Goal: Task Accomplishment & Management: Use online tool/utility

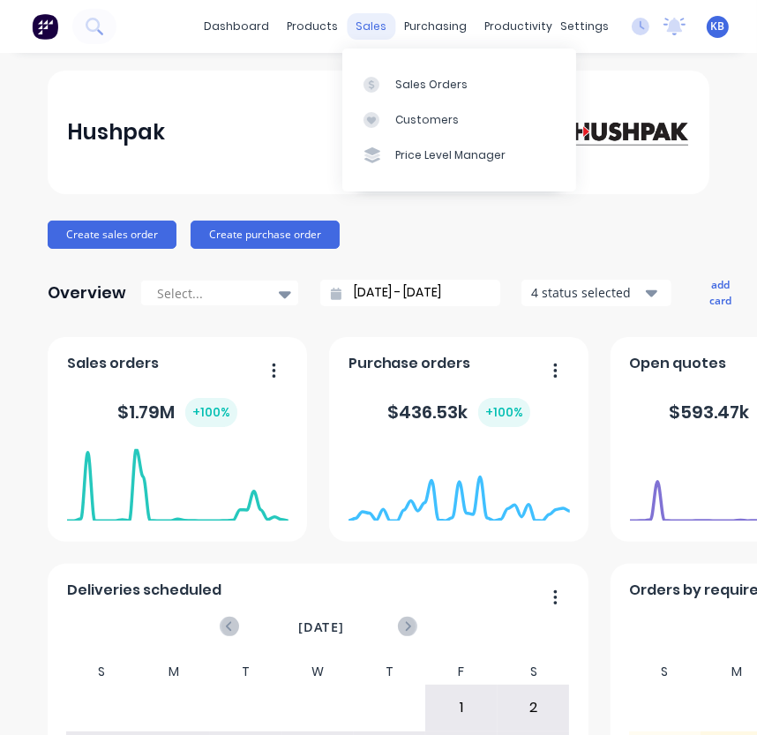
click at [378, 28] on div "sales" at bounding box center [372, 26] width 49 height 26
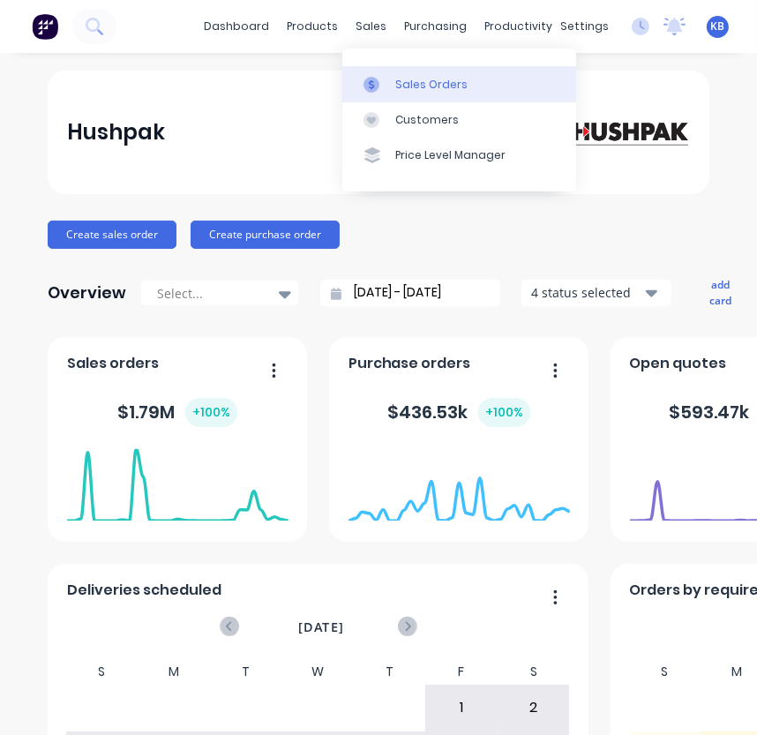
click at [392, 79] on link "Sales Orders" at bounding box center [459, 83] width 234 height 35
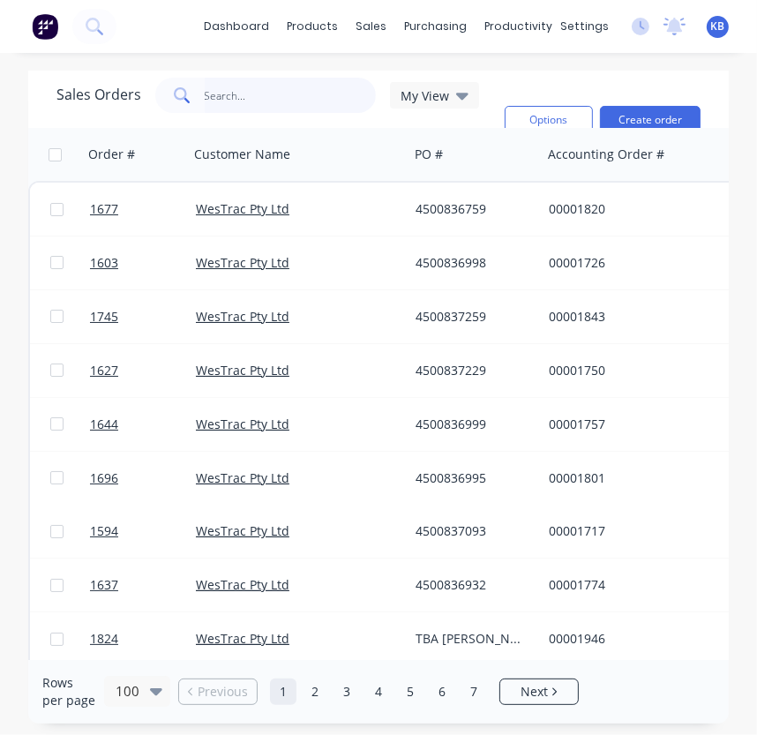
click at [287, 99] on input "text" at bounding box center [291, 95] width 172 height 35
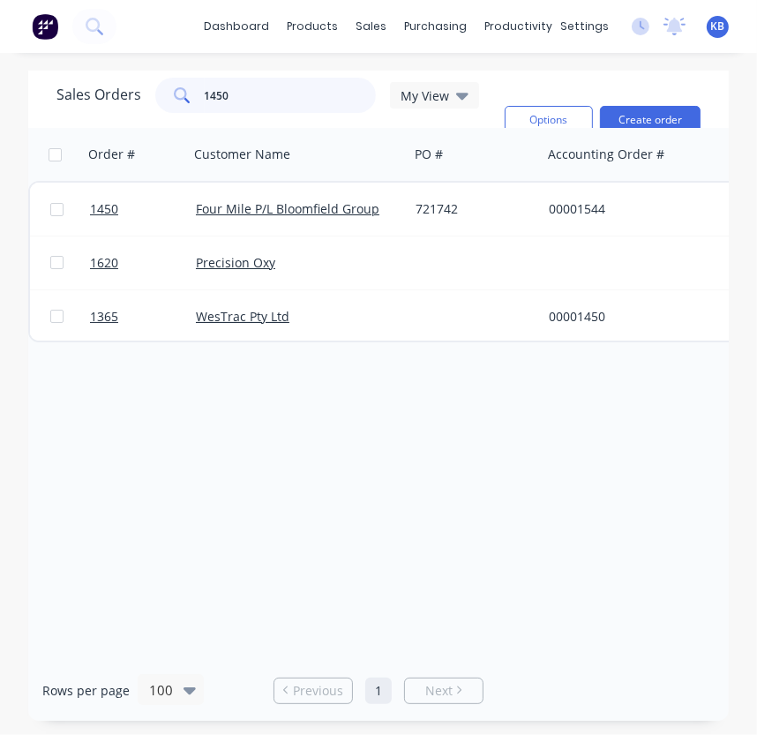
click at [280, 107] on input "1450" at bounding box center [291, 95] width 172 height 35
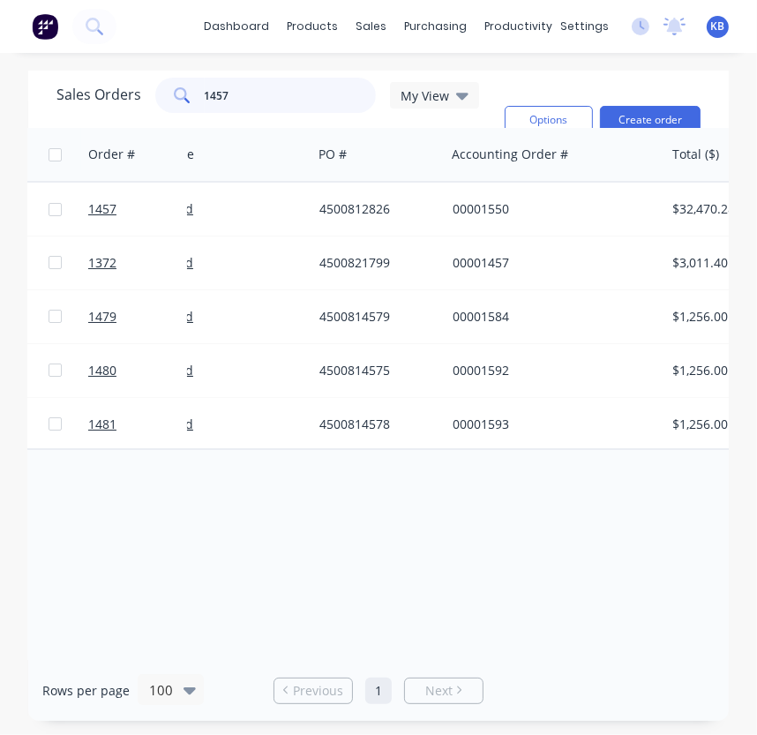
scroll to position [0, 61]
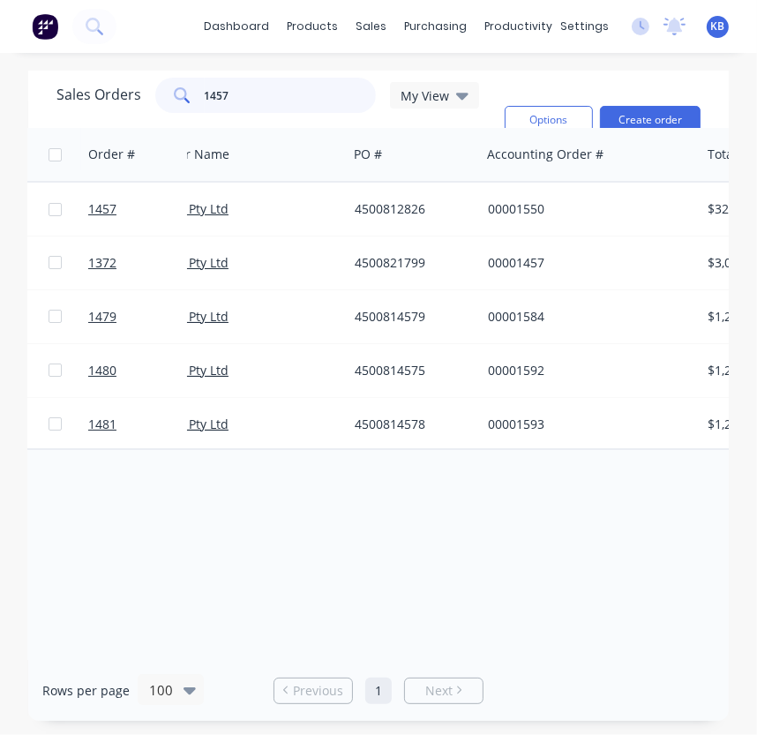
click at [256, 94] on input "1457" at bounding box center [291, 95] width 172 height 35
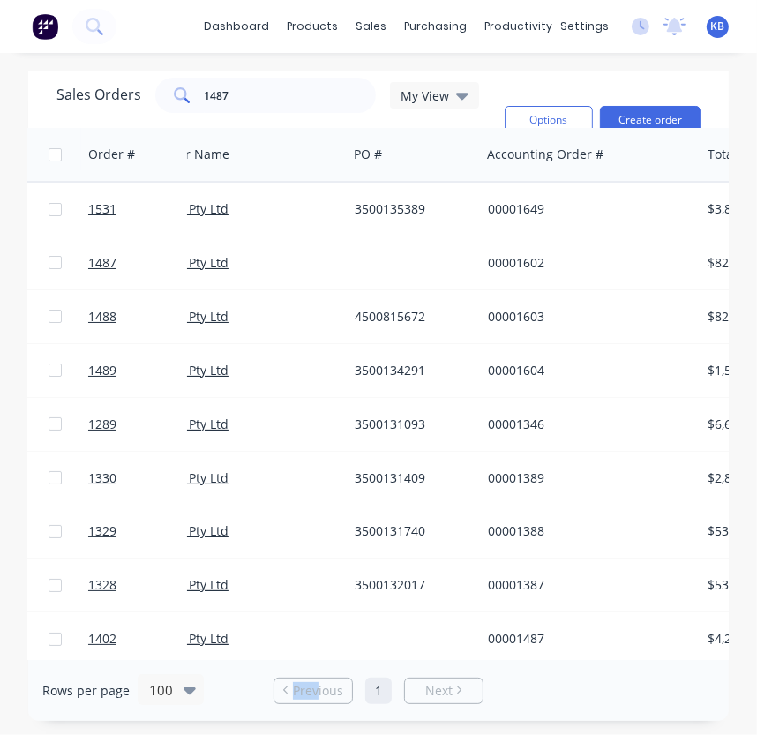
drag, startPoint x: 261, startPoint y: 659, endPoint x: 288, endPoint y: 663, distance: 26.7
click at [306, 663] on div "Rows per page 100 Previous 1 Next" at bounding box center [378, 690] width 701 height 61
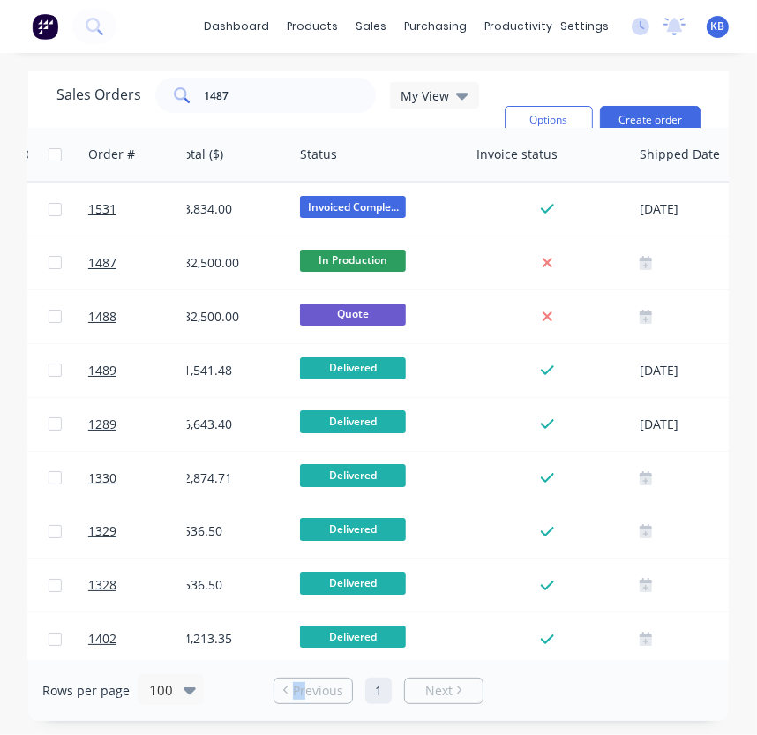
scroll to position [0, 482]
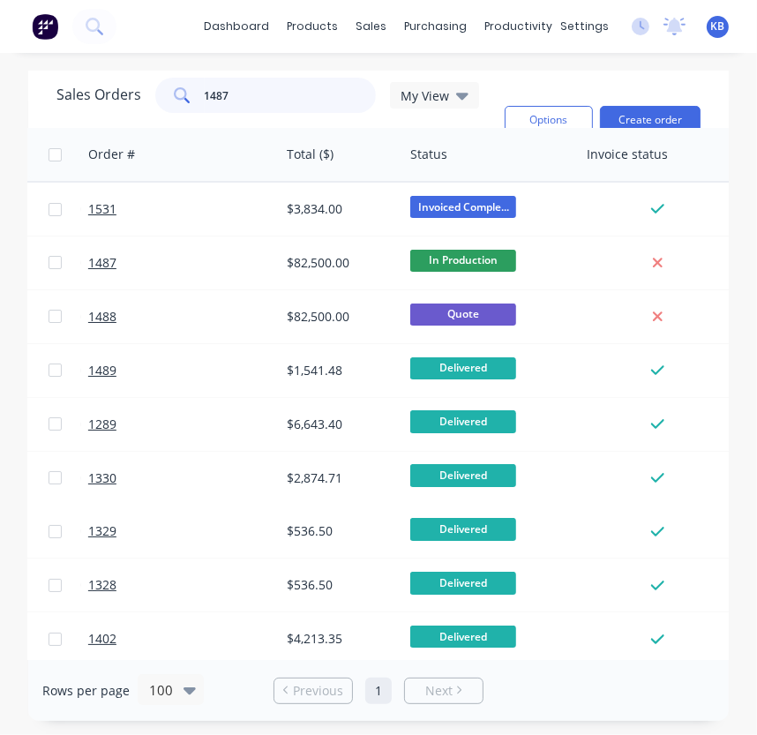
drag, startPoint x: 237, startPoint y: 94, endPoint x: 183, endPoint y: 117, distance: 59.3
click at [124, 93] on div "Sales Orders 1487 My View" at bounding box center [267, 95] width 423 height 35
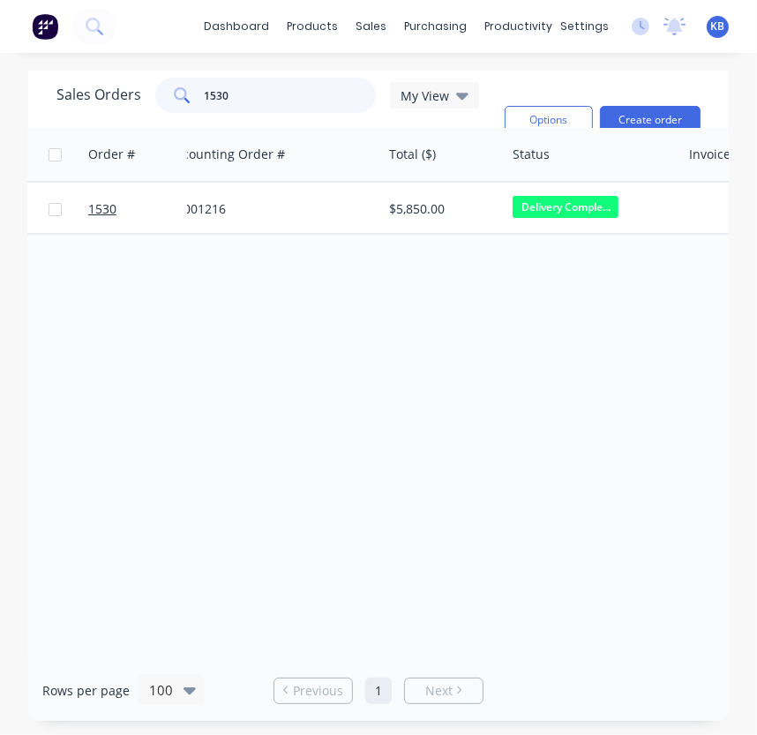
scroll to position [0, 371]
drag, startPoint x: 277, startPoint y: 88, endPoint x: 129, endPoint y: 89, distance: 148.2
click at [129, 89] on div "Sales Orders 1530 My View" at bounding box center [267, 95] width 423 height 35
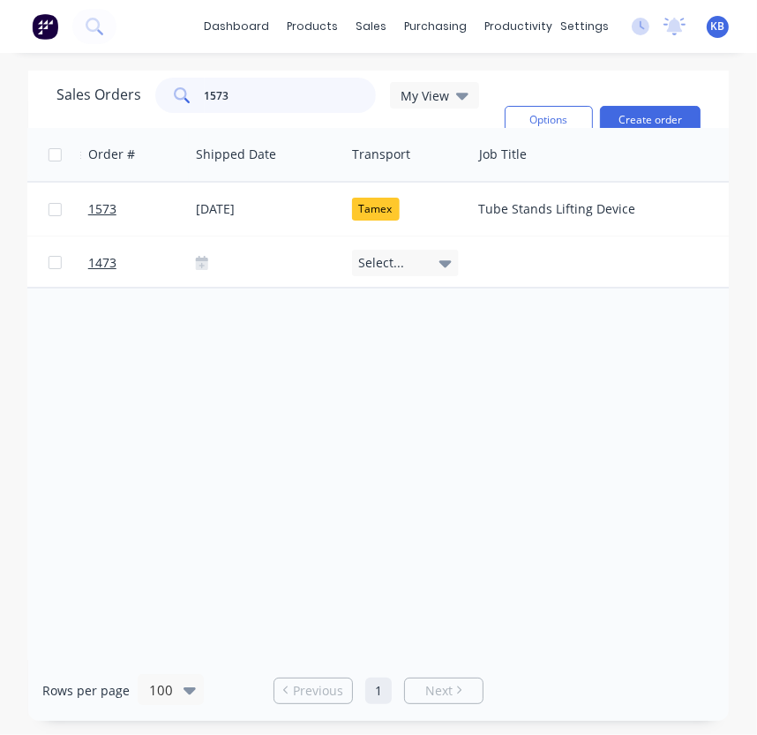
scroll to position [0, 1038]
click at [249, 91] on input "1573" at bounding box center [291, 95] width 172 height 35
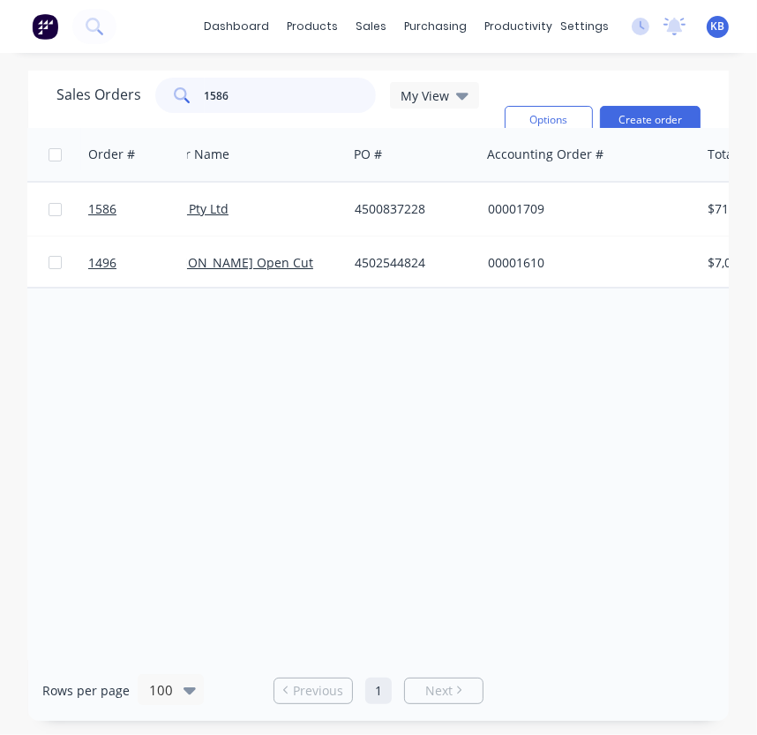
scroll to position [0, 0]
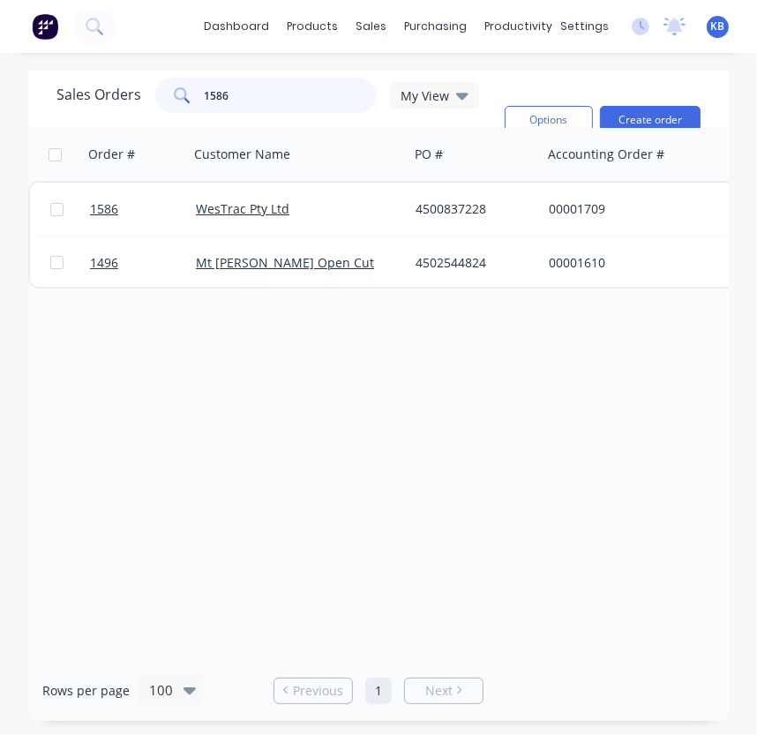
drag, startPoint x: 247, startPoint y: 97, endPoint x: 118, endPoint y: 95, distance: 128.8
click at [118, 95] on div "Sales Orders 1586 My View" at bounding box center [267, 95] width 423 height 35
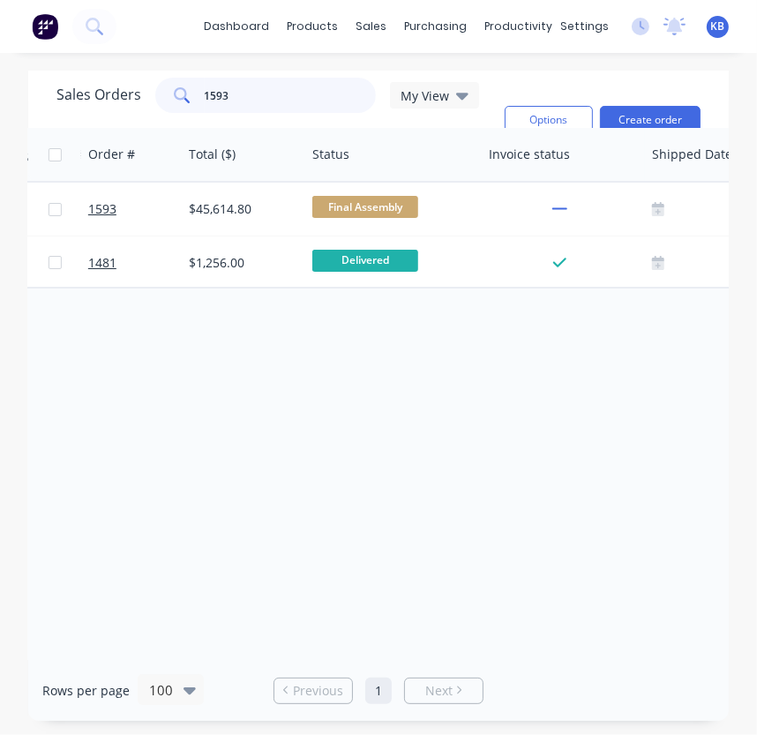
scroll to position [0, 573]
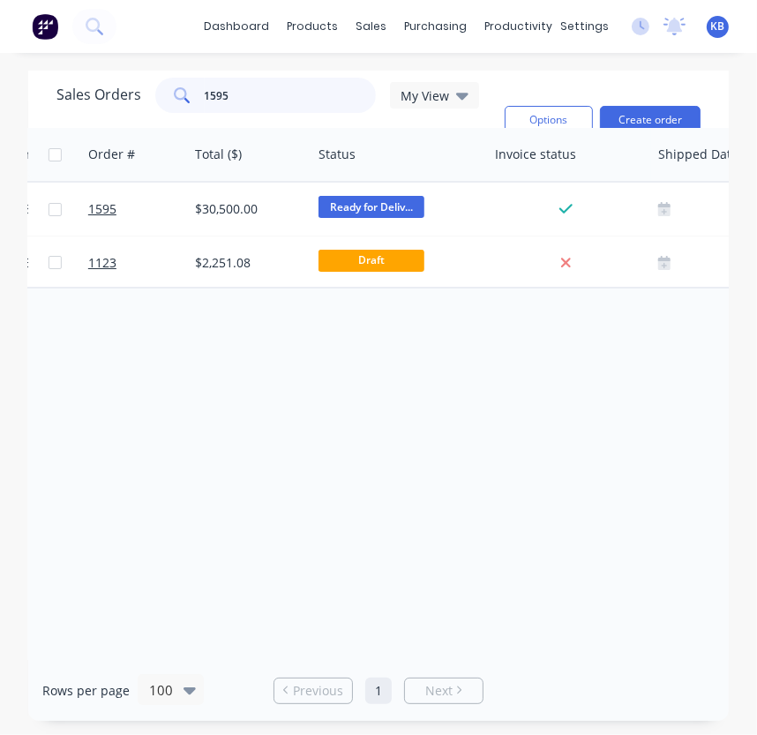
click at [255, 94] on input "1595" at bounding box center [291, 95] width 172 height 35
click at [249, 97] on input "1626" at bounding box center [291, 95] width 172 height 35
drag, startPoint x: 232, startPoint y: 95, endPoint x: 231, endPoint y: 83, distance: 12.4
click at [232, 95] on input "1636" at bounding box center [291, 95] width 172 height 35
click at [250, 90] on input "1647" at bounding box center [291, 95] width 172 height 35
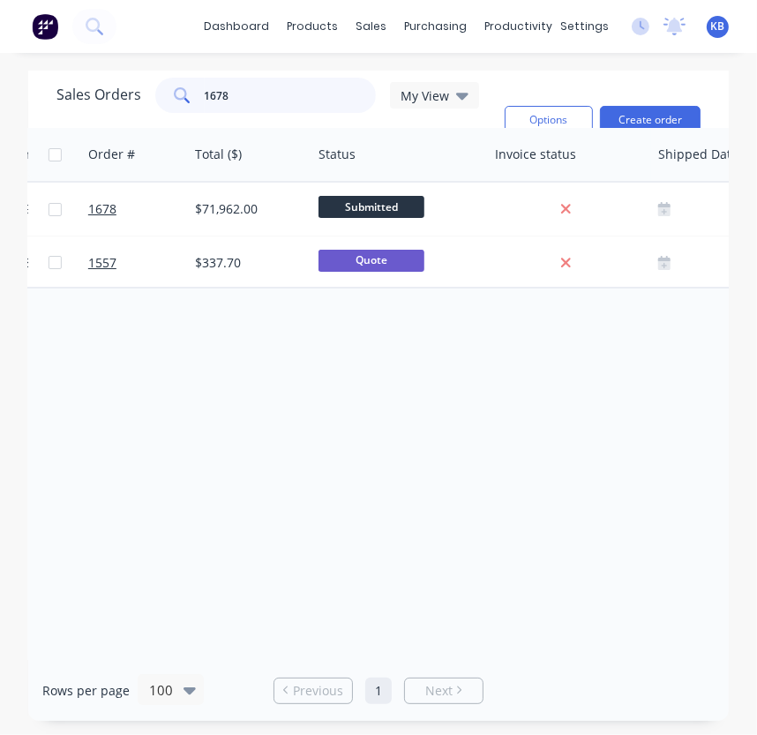
type input "1678"
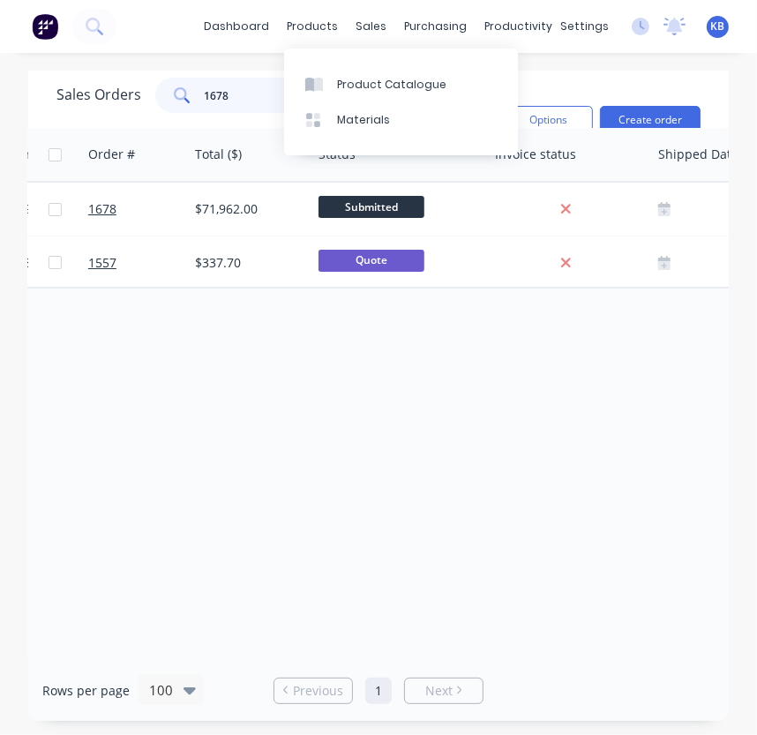
drag, startPoint x: 273, startPoint y: 96, endPoint x: 135, endPoint y: 47, distance: 146.2
click at [92, 70] on div "dashboard products sales purchasing productivity dashboard products Product Cat…" at bounding box center [378, 367] width 757 height 735
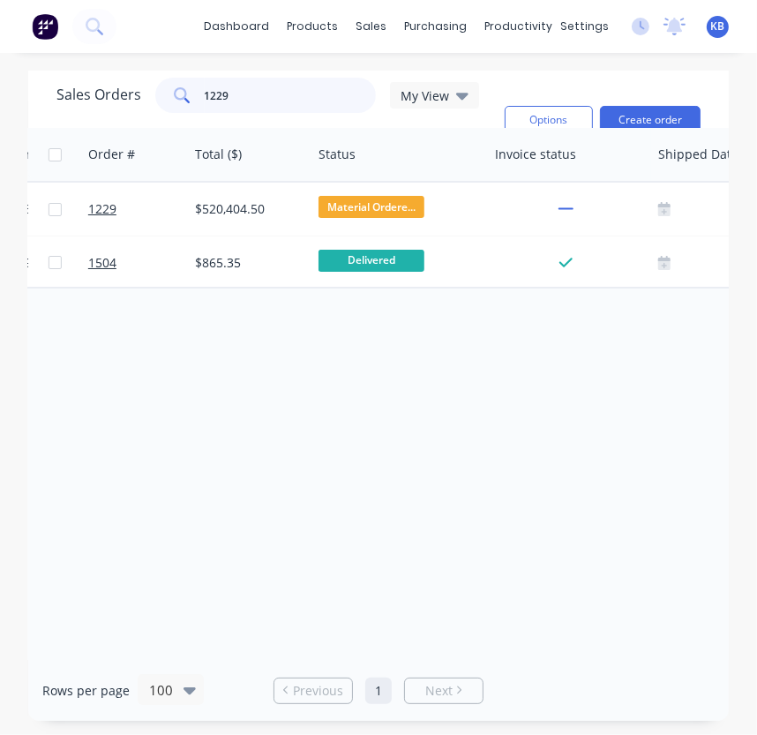
drag, startPoint x: 251, startPoint y: 95, endPoint x: 96, endPoint y: 81, distance: 155.0
click at [105, 86] on div "Sales Orders 1229 My View" at bounding box center [267, 95] width 423 height 35
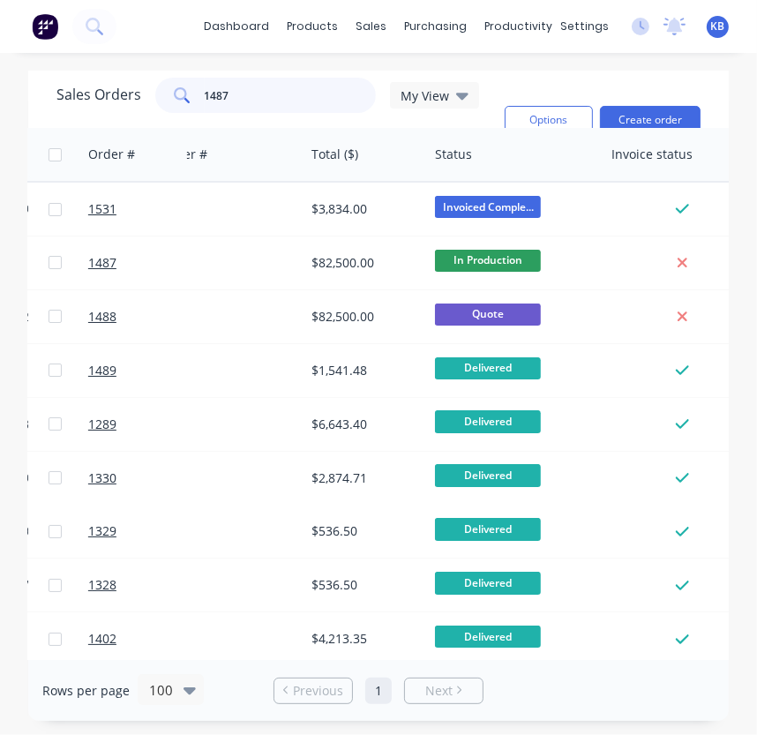
scroll to position [0, 573]
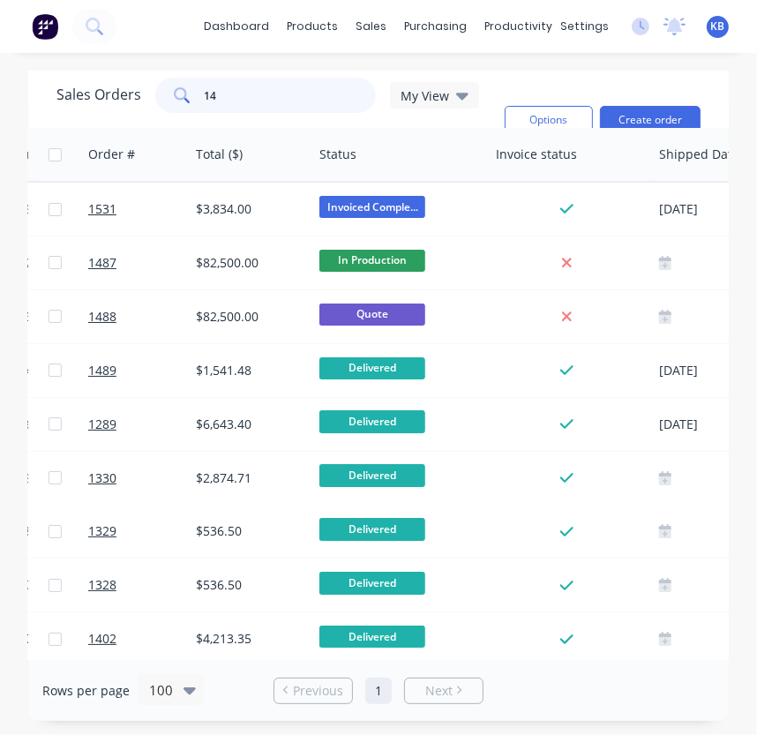
type input "1"
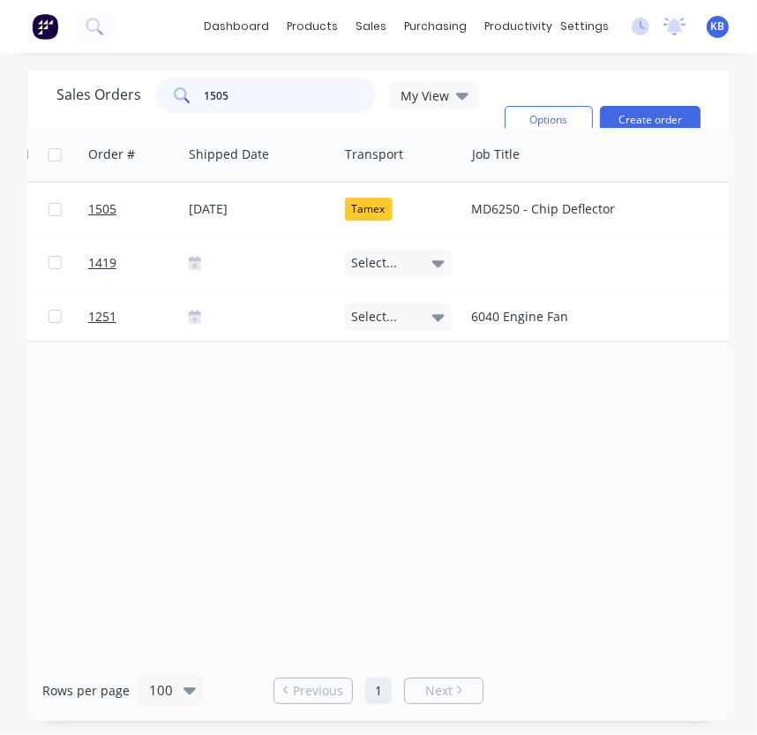
scroll to position [0, 1046]
drag, startPoint x: 243, startPoint y: 97, endPoint x: 162, endPoint y: 84, distance: 81.4
click at [162, 85] on div "1505" at bounding box center [265, 95] width 221 height 35
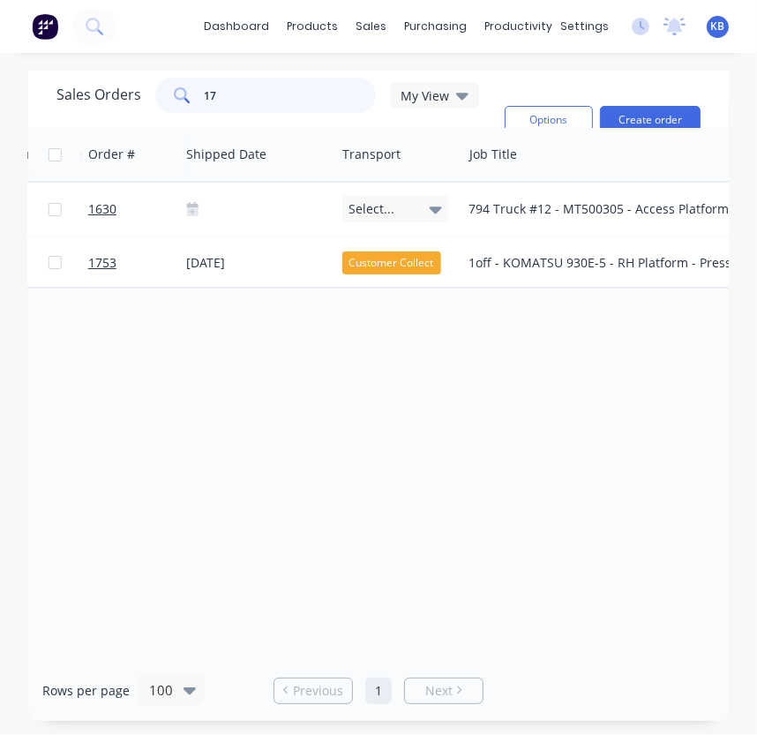
type input "1"
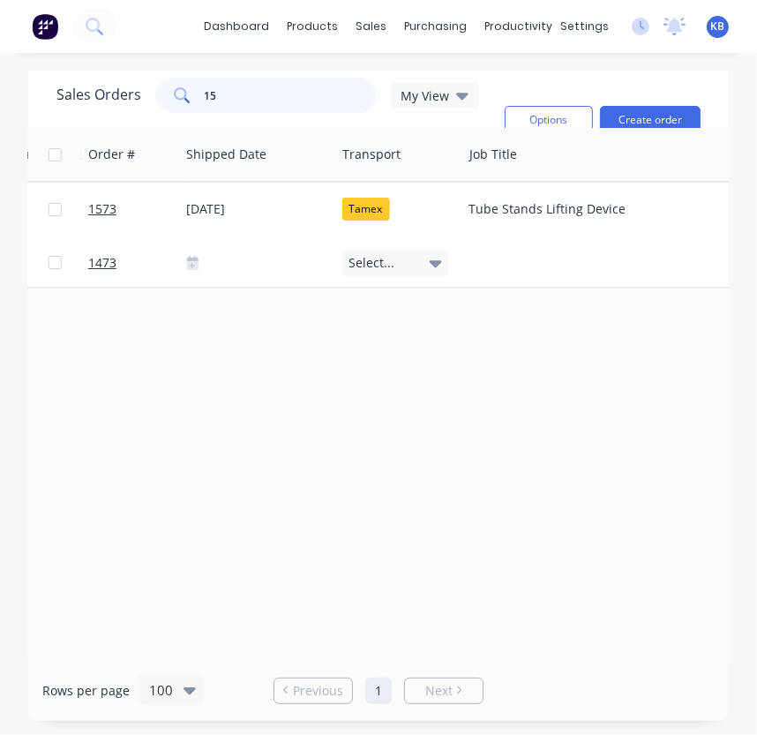
type input "1"
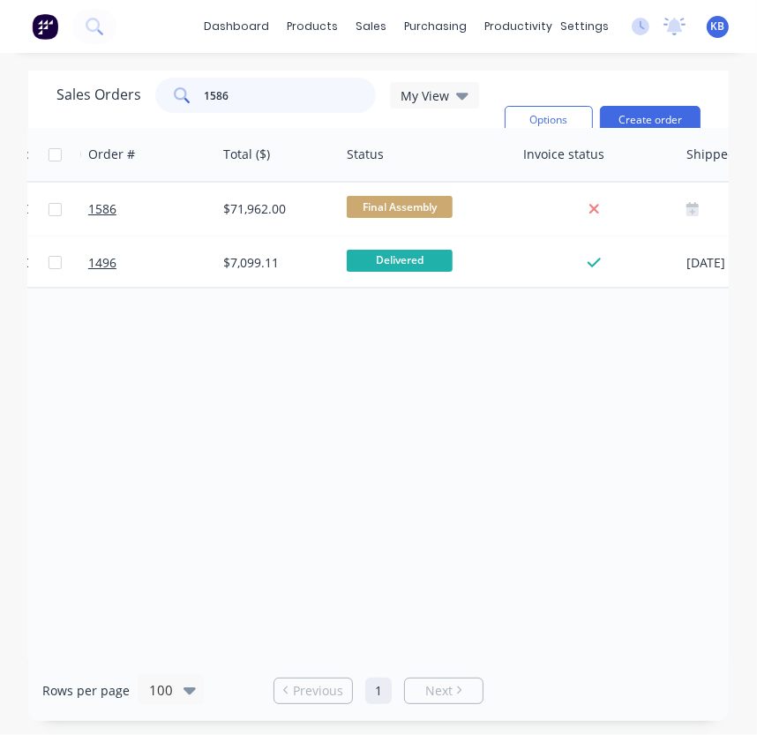
scroll to position [0, 162]
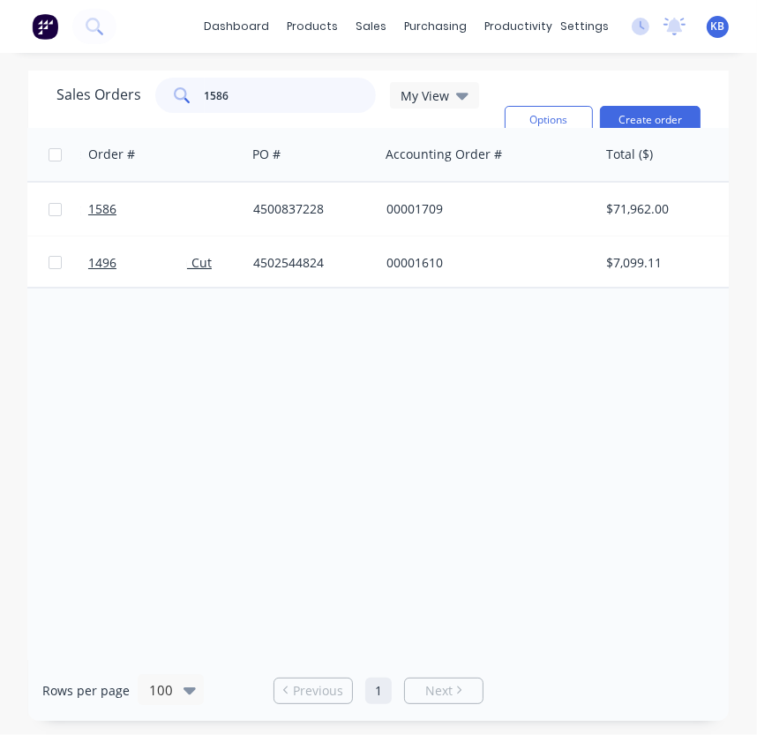
drag, startPoint x: 297, startPoint y: 80, endPoint x: 80, endPoint y: 92, distance: 217.3
click at [80, 92] on div "Sales Orders 1586 My View" at bounding box center [267, 95] width 423 height 35
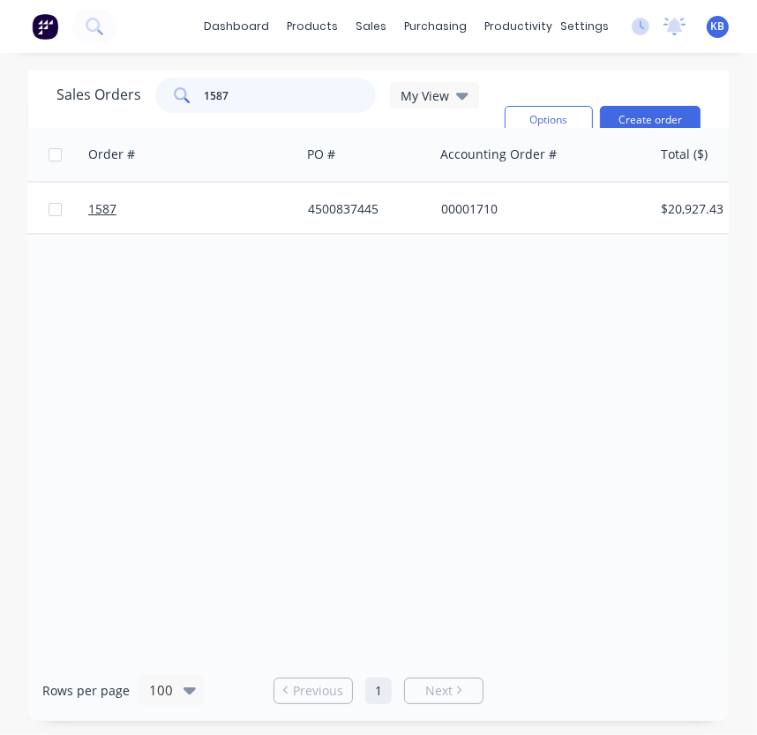
scroll to position [0, 103]
click at [251, 101] on input "1587" at bounding box center [291, 95] width 172 height 35
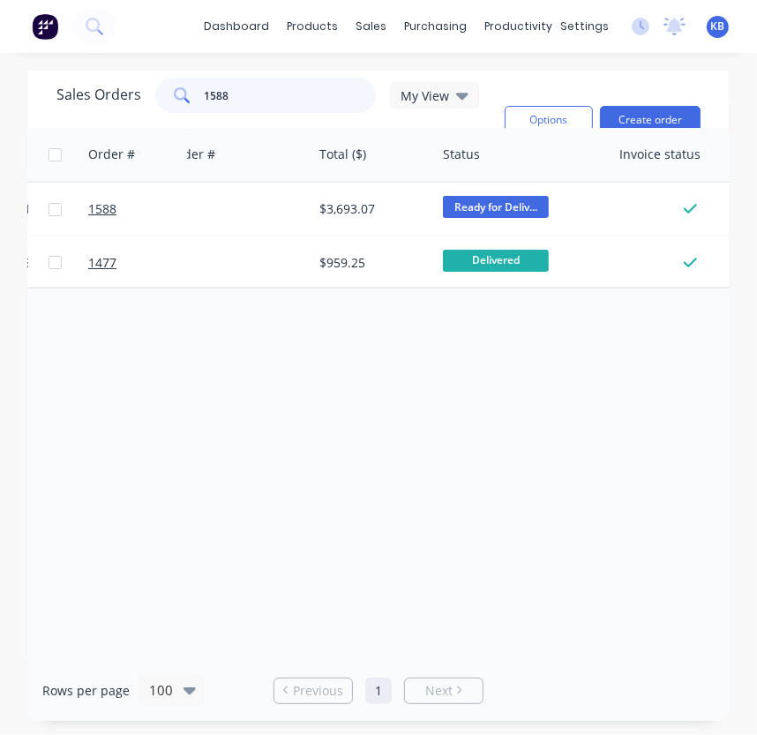
scroll to position [0, 451]
click at [287, 101] on input "1588" at bounding box center [291, 95] width 172 height 35
click at [238, 90] on input "1594" at bounding box center [291, 95] width 172 height 35
click at [243, 90] on input "1595" at bounding box center [291, 95] width 172 height 35
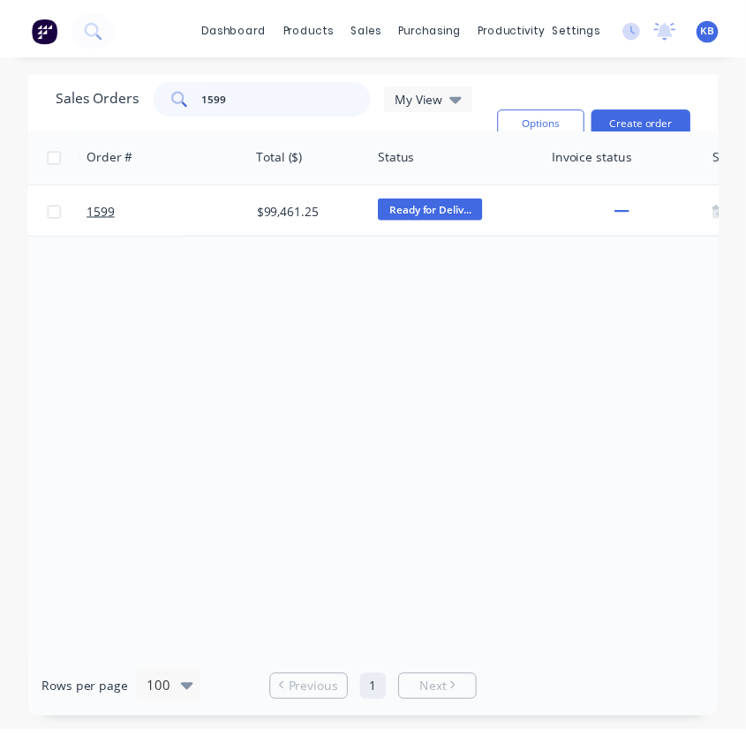
scroll to position [0, 498]
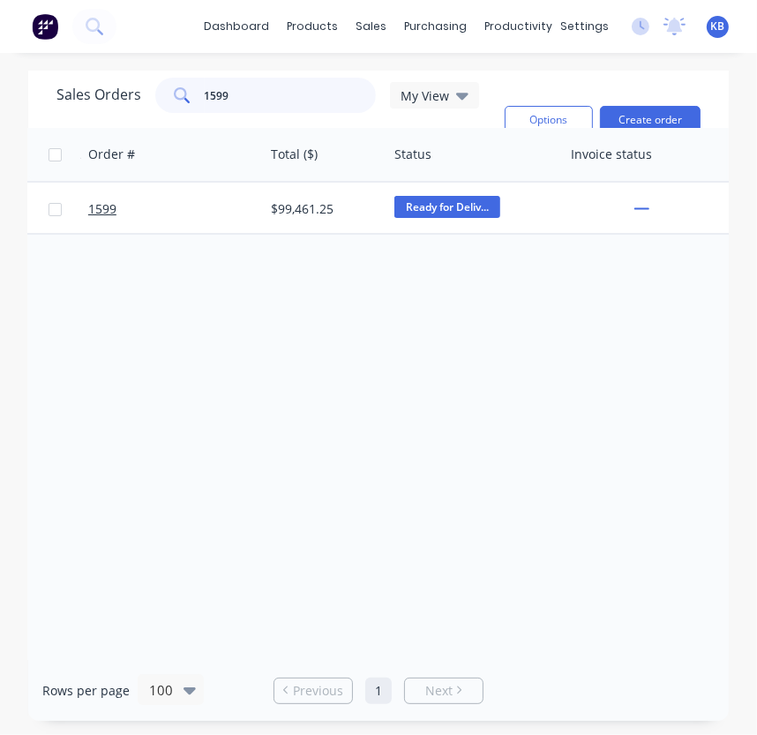
drag, startPoint x: 262, startPoint y: 87, endPoint x: 88, endPoint y: 92, distance: 173.9
click at [88, 92] on div "Sales Orders 1599 My View" at bounding box center [267, 95] width 423 height 35
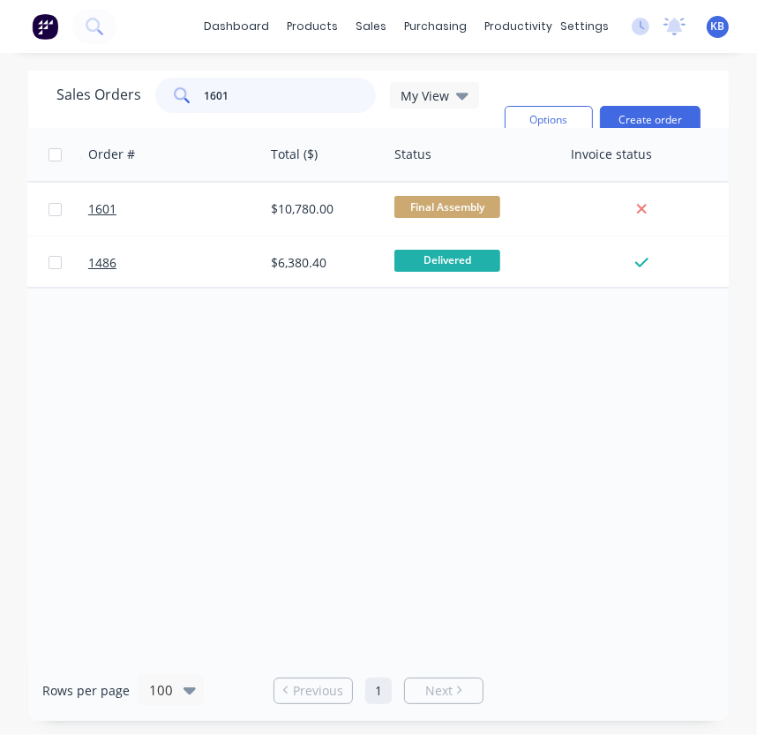
click at [259, 96] on input "1601" at bounding box center [291, 95] width 172 height 35
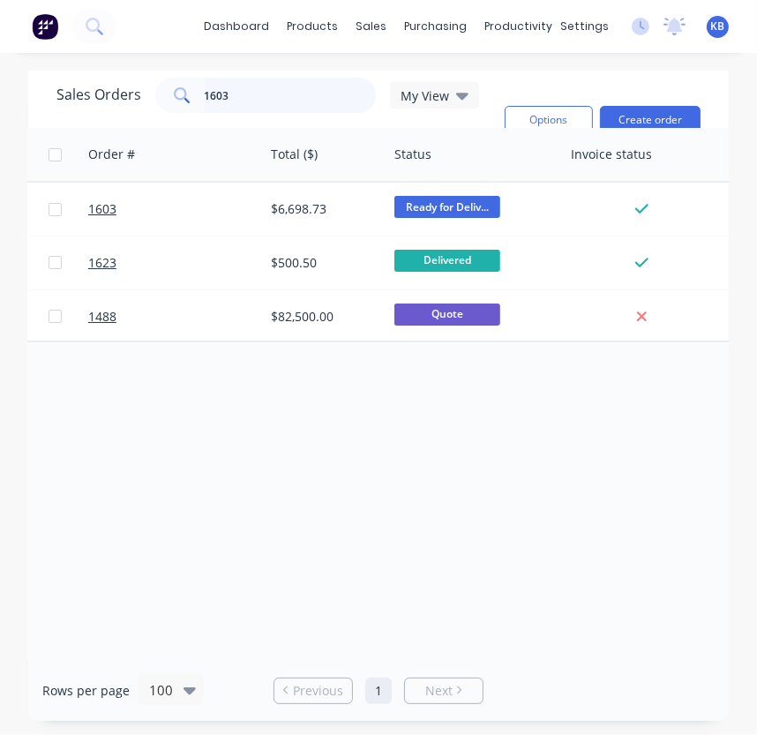
click at [248, 96] on input "1603" at bounding box center [291, 95] width 172 height 35
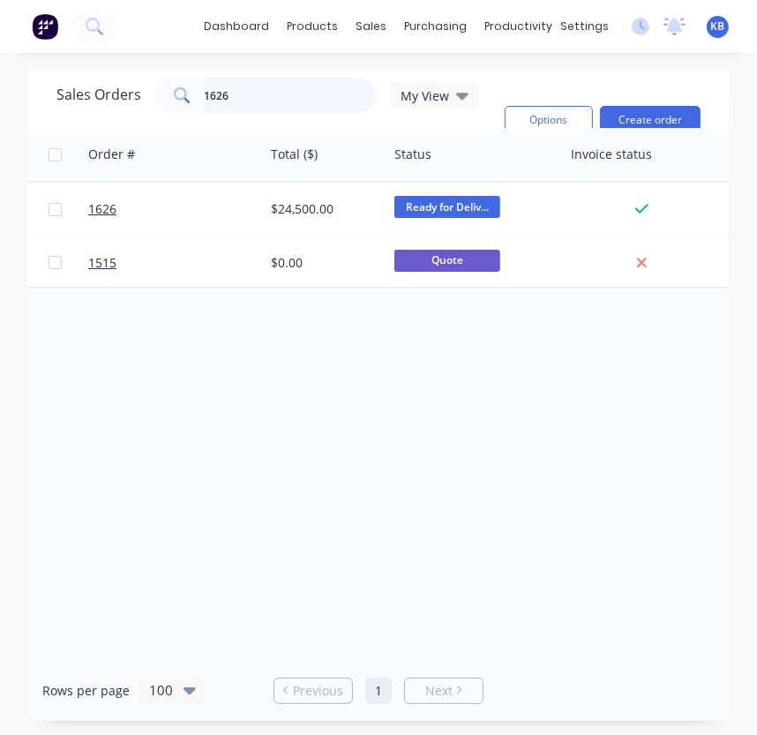
click at [256, 91] on input "1626" at bounding box center [291, 95] width 172 height 35
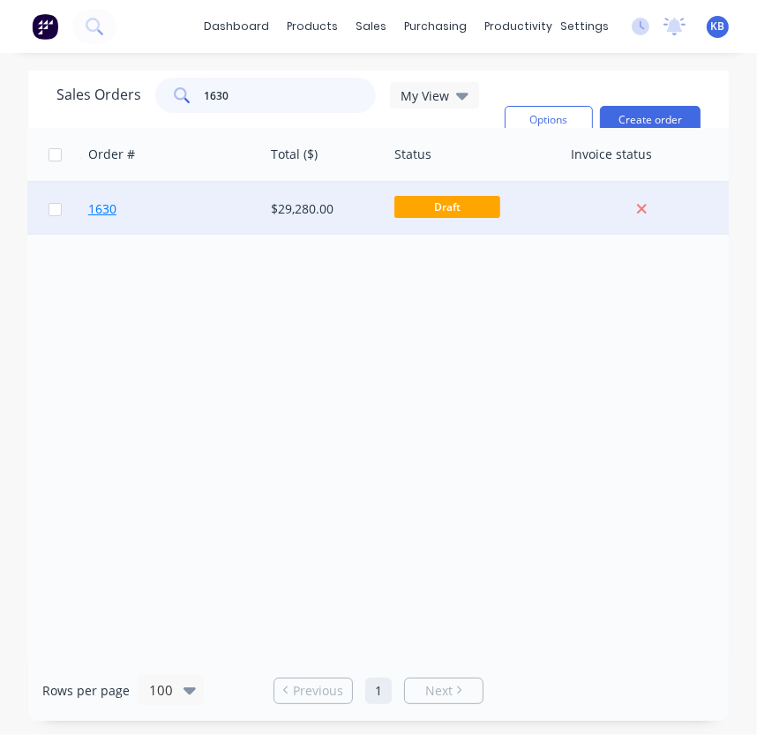
type input "1630"
click at [109, 210] on span "1630" at bounding box center [102, 209] width 28 height 18
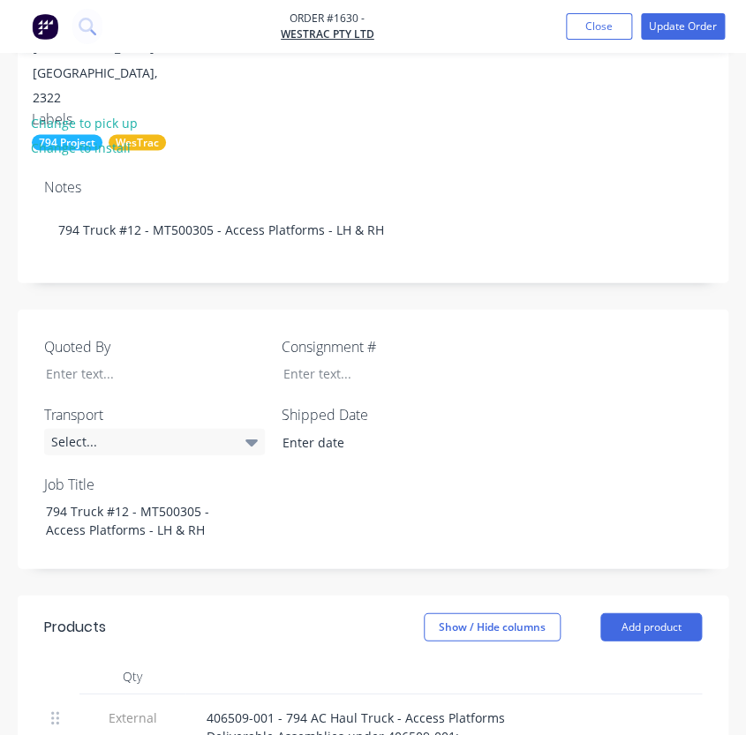
scroll to position [722, 0]
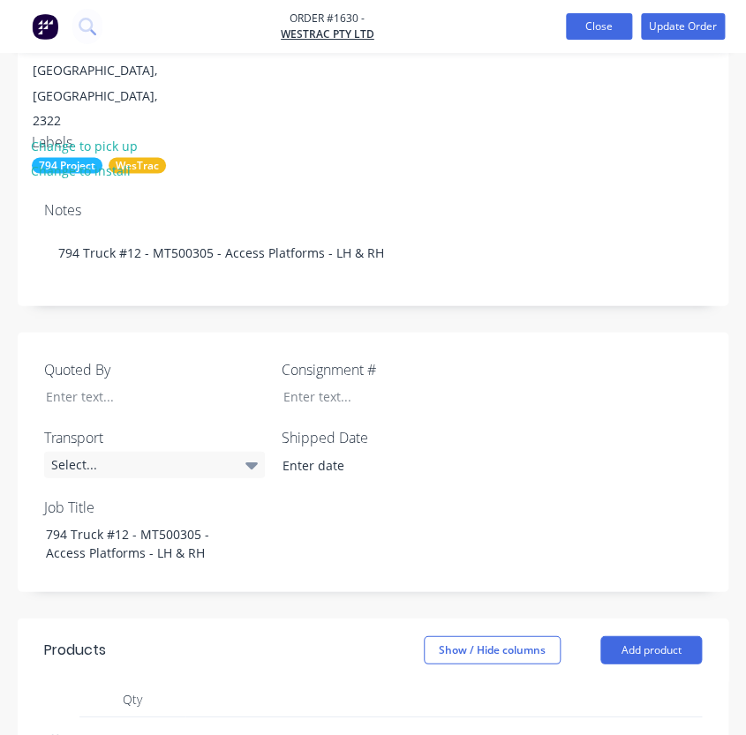
click at [588, 35] on button "Close" at bounding box center [599, 26] width 66 height 26
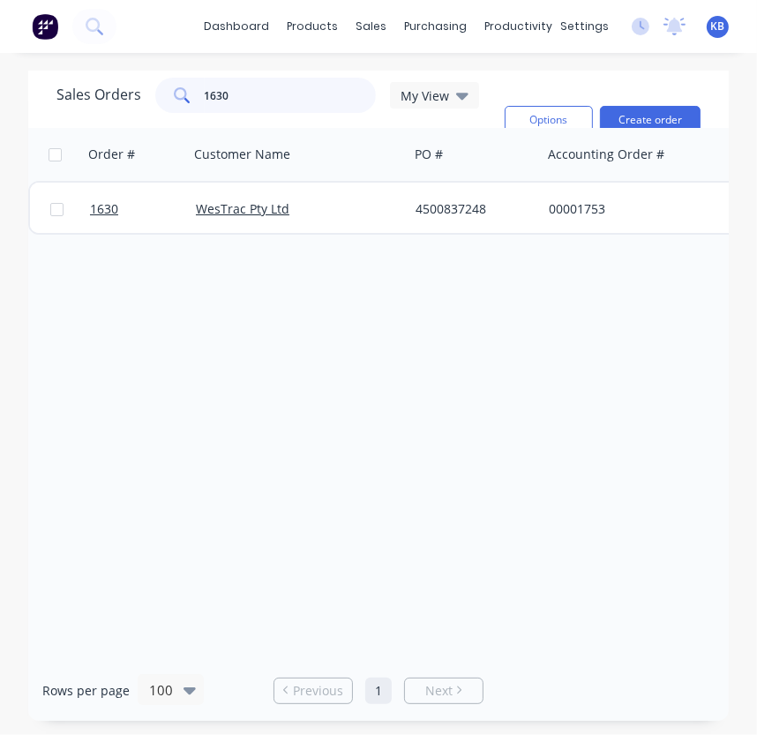
click at [282, 102] on input "1630" at bounding box center [291, 95] width 172 height 35
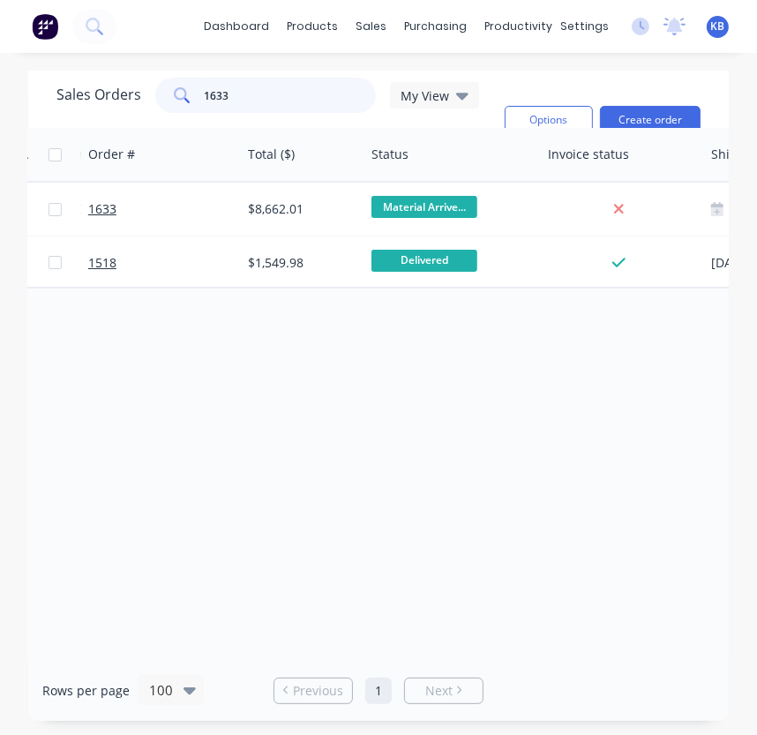
scroll to position [0, 536]
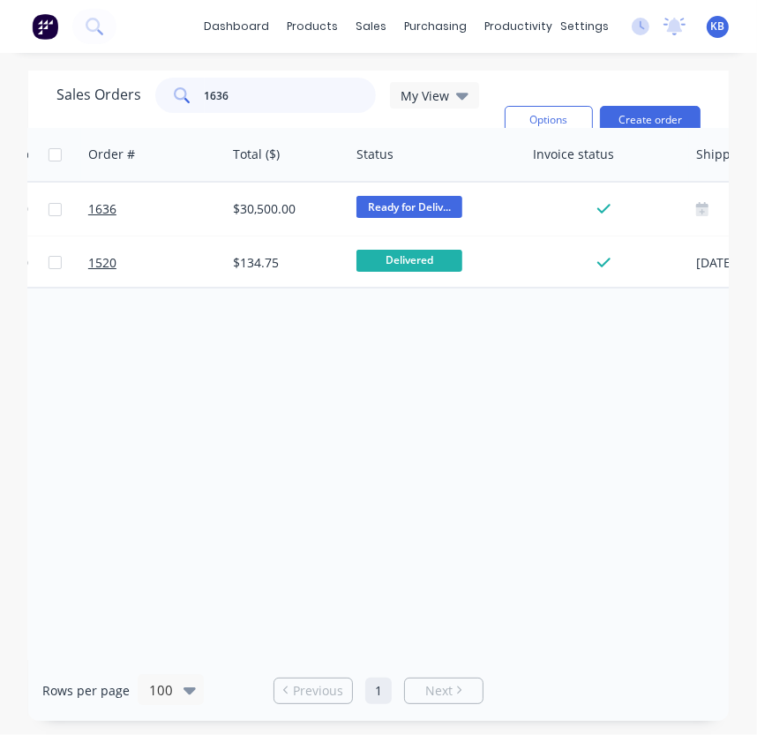
click at [238, 88] on input "1636" at bounding box center [291, 95] width 172 height 35
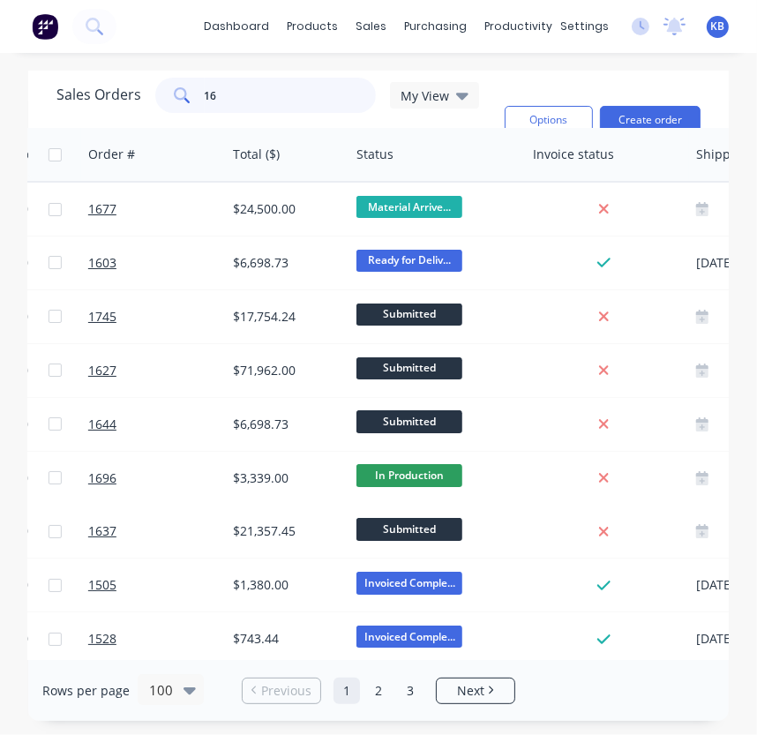
click at [334, 96] on input "16" at bounding box center [291, 95] width 172 height 35
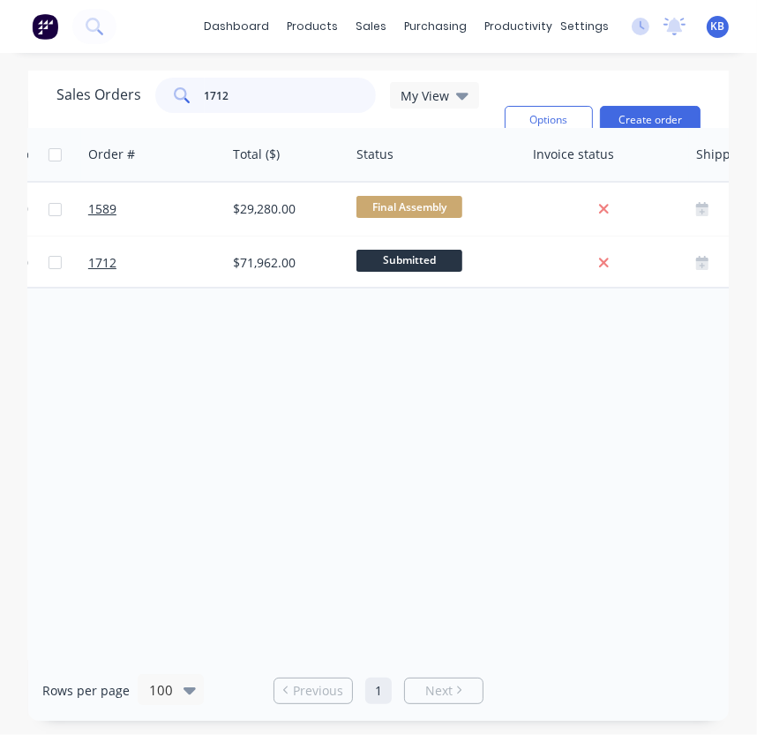
drag, startPoint x: 265, startPoint y: 93, endPoint x: 280, endPoint y: 79, distance: 20.0
click at [279, 81] on input "1712" at bounding box center [291, 95] width 172 height 35
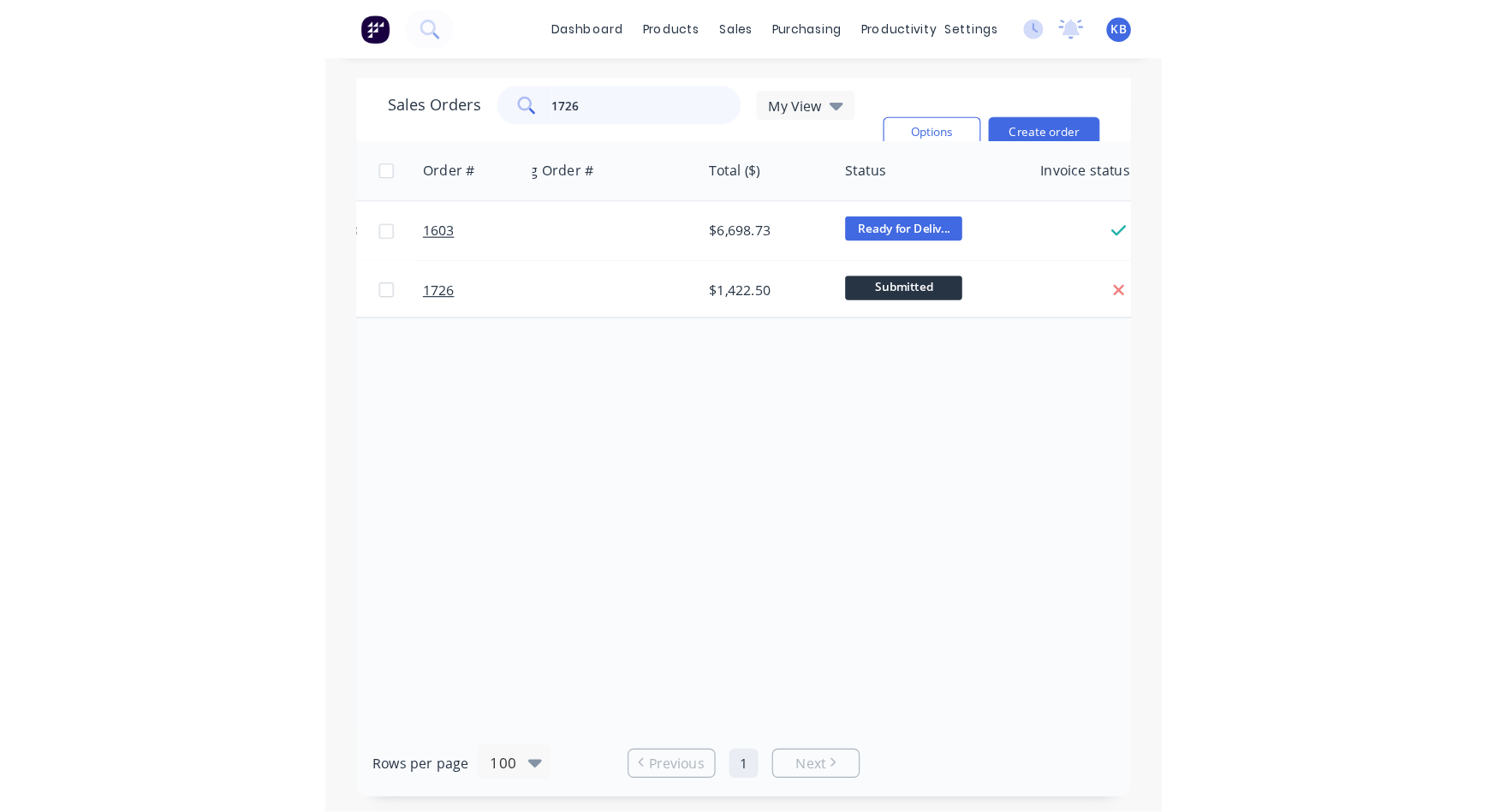
scroll to position [0, 396]
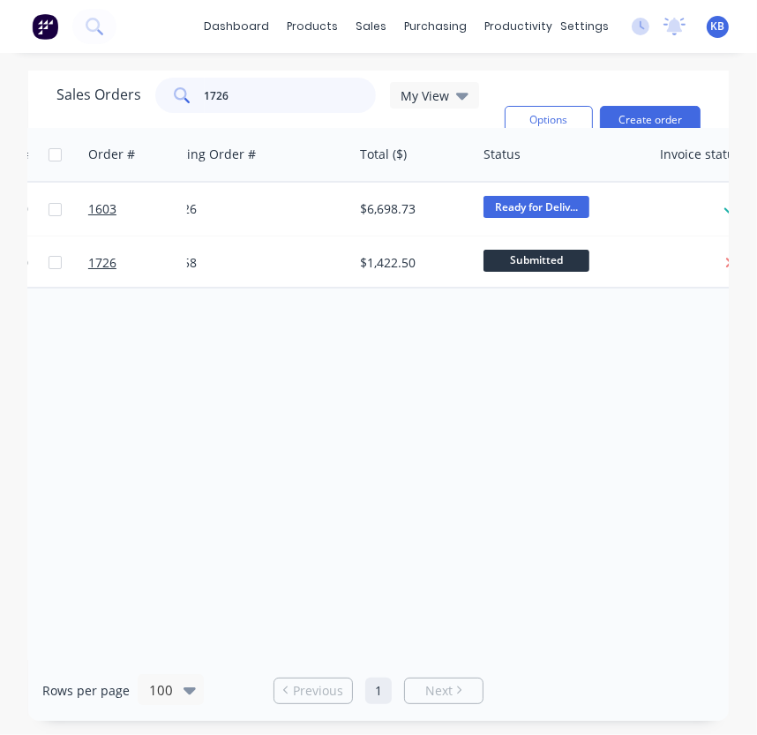
click at [264, 107] on input "1726" at bounding box center [291, 95] width 172 height 35
type input "1758"
drag, startPoint x: 274, startPoint y: 91, endPoint x: 159, endPoint y: 94, distance: 114.8
click at [159, 94] on div "1758" at bounding box center [265, 95] width 221 height 35
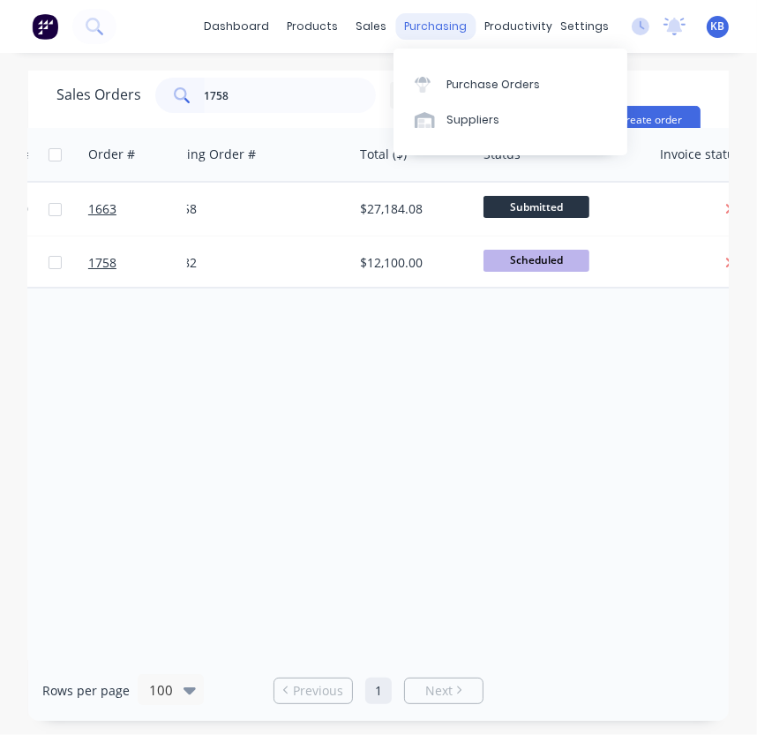
click at [415, 18] on div "purchasing" at bounding box center [436, 26] width 80 height 26
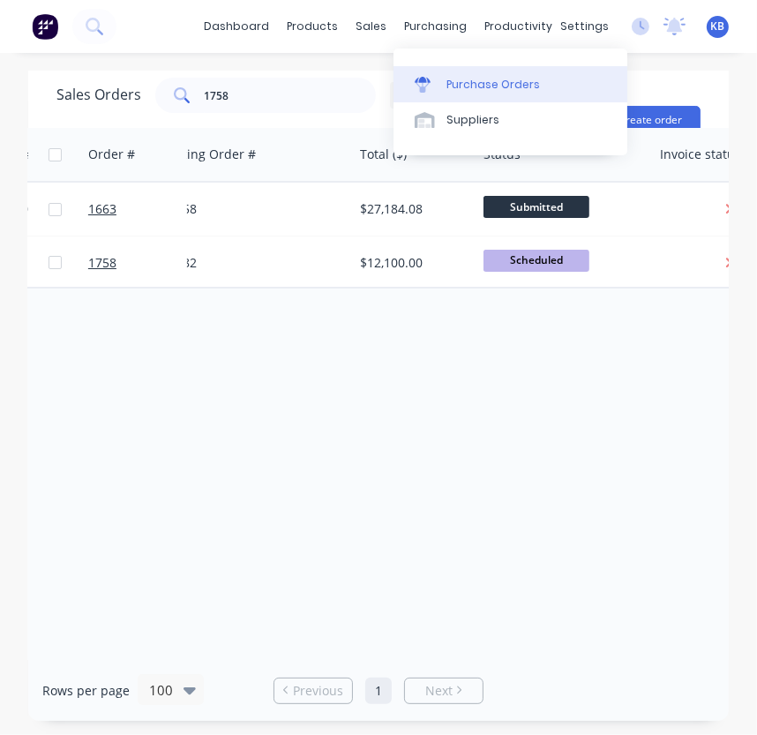
click at [446, 77] on div "Purchase Orders" at bounding box center [493, 85] width 94 height 16
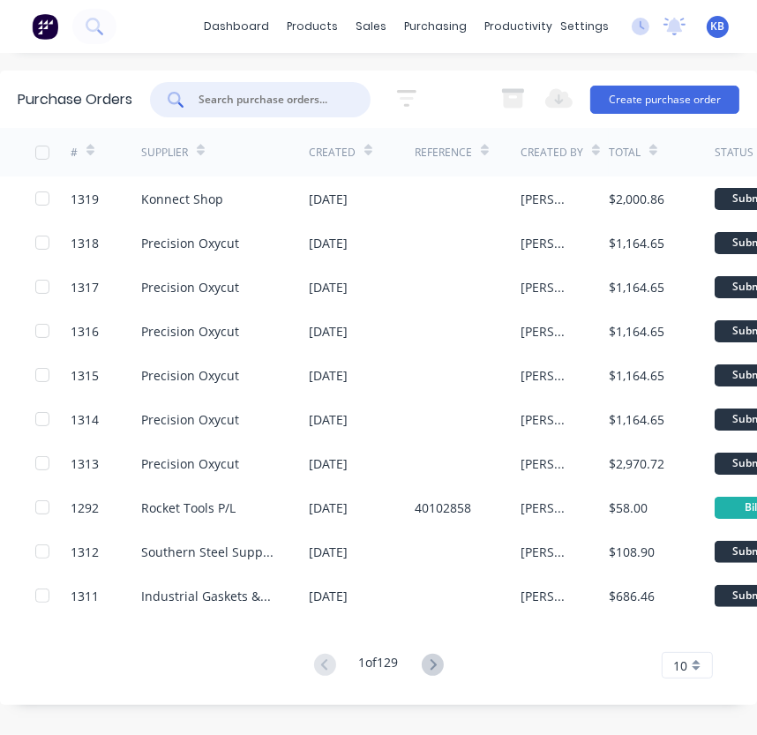
click at [258, 107] on input "text" at bounding box center [270, 100] width 146 height 18
click at [225, 98] on input "text" at bounding box center [270, 100] width 146 height 18
type input "181818"
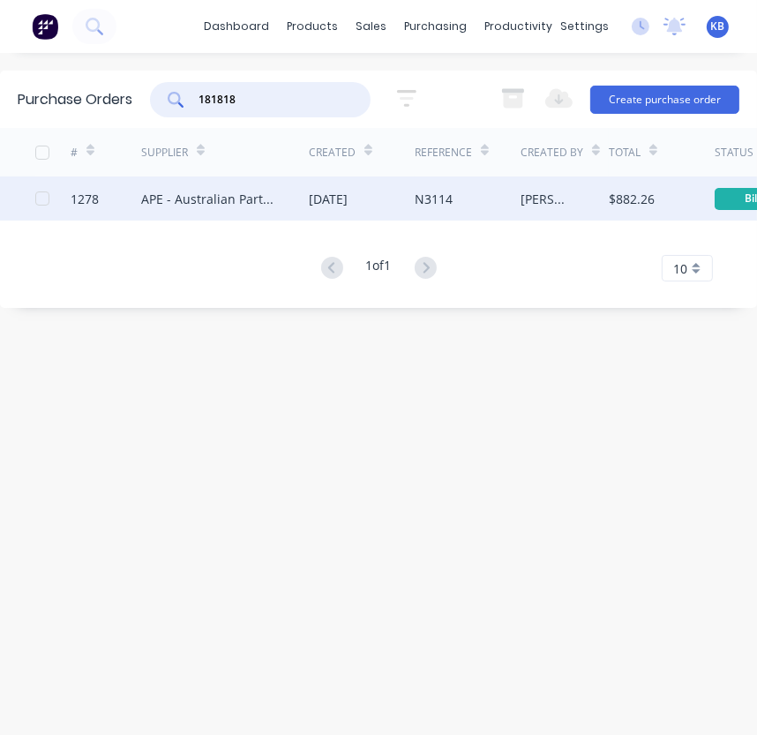
click at [176, 199] on div "APE - Australian Parts & Equipment" at bounding box center [207, 199] width 132 height 19
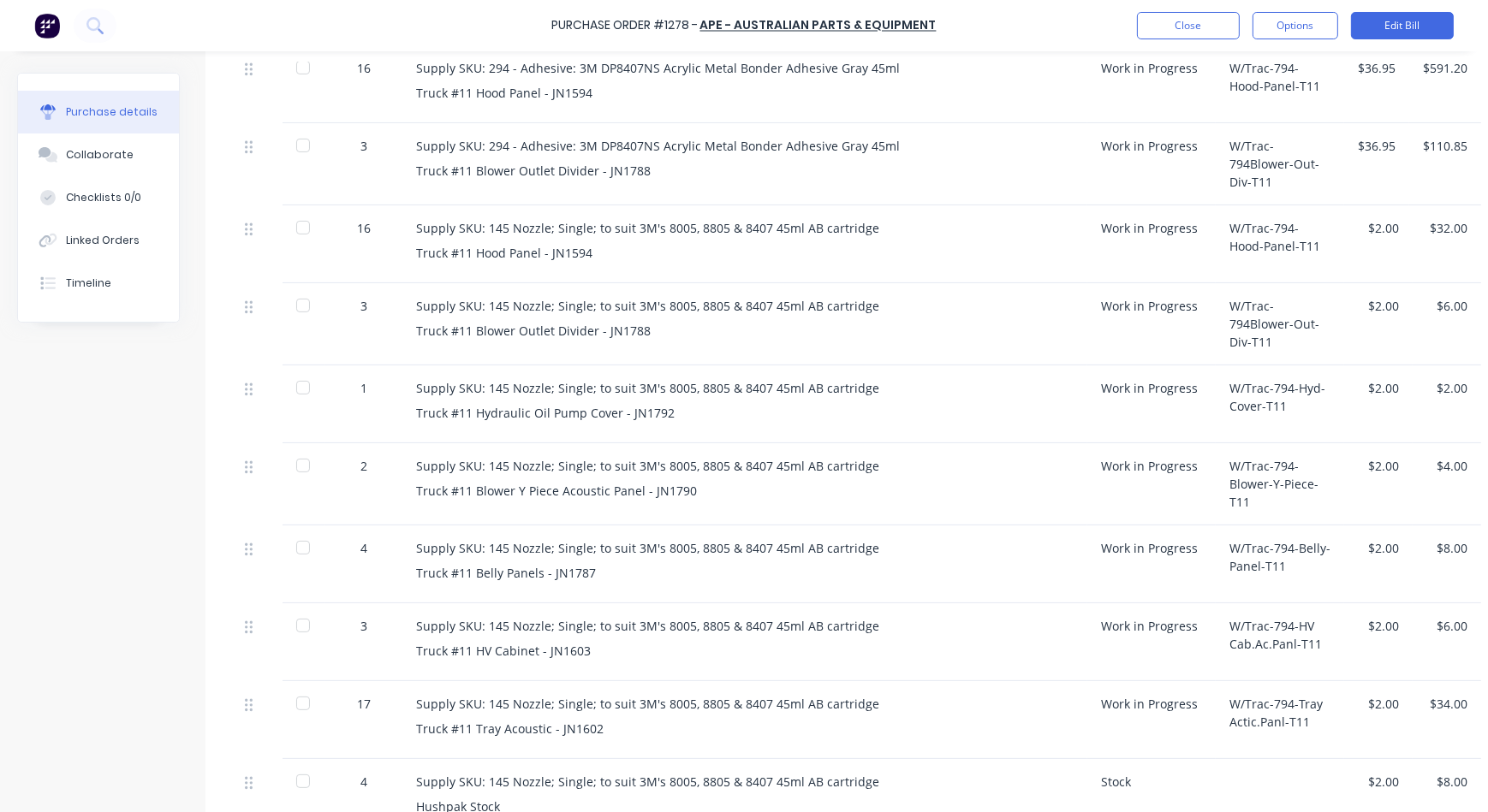
scroll to position [544, 0]
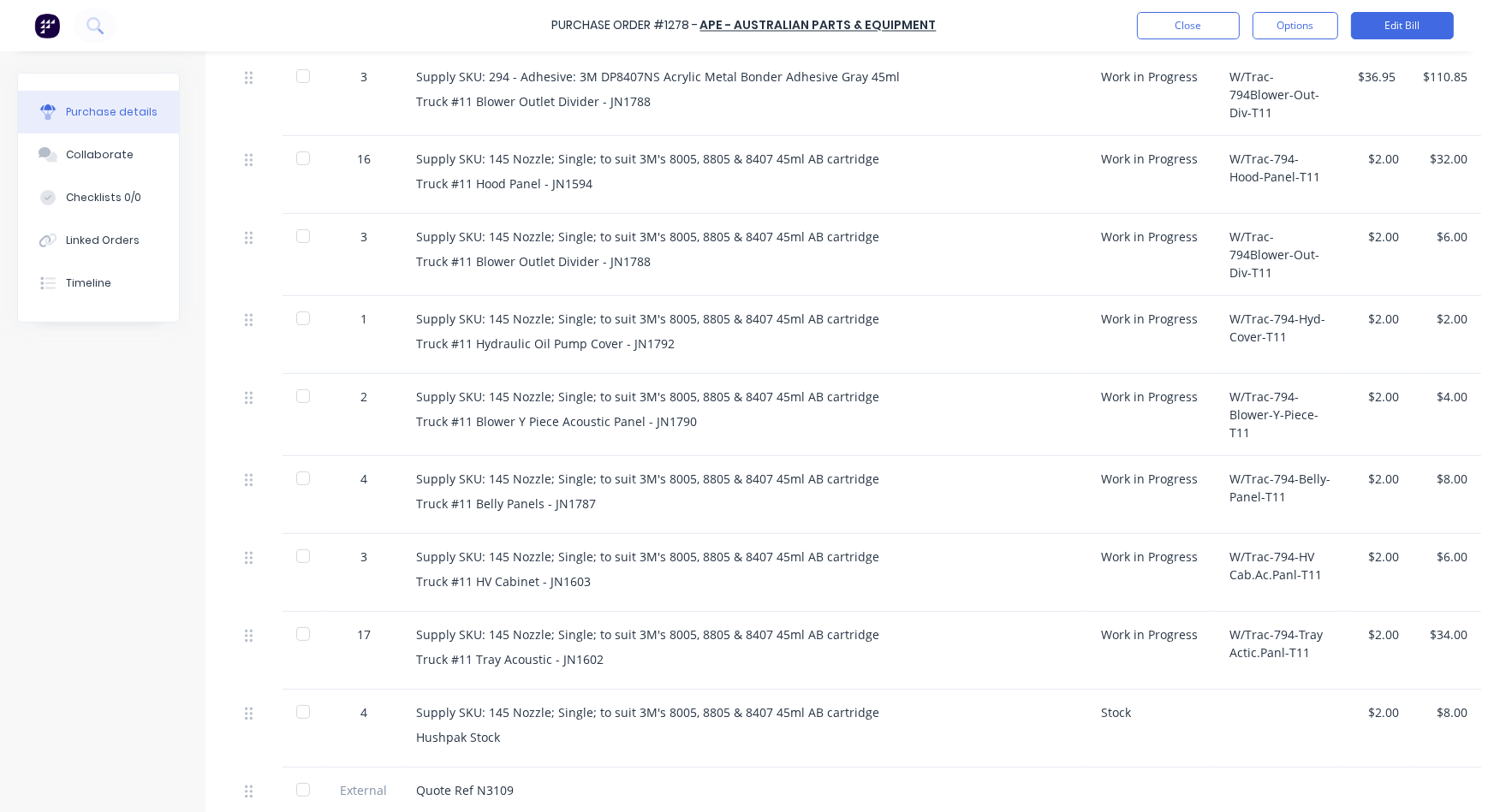
click at [1271, 418] on div "W/Trac-794-Blower-Y-Piece-T11" at bounding box center [1280, 415] width 128 height 82
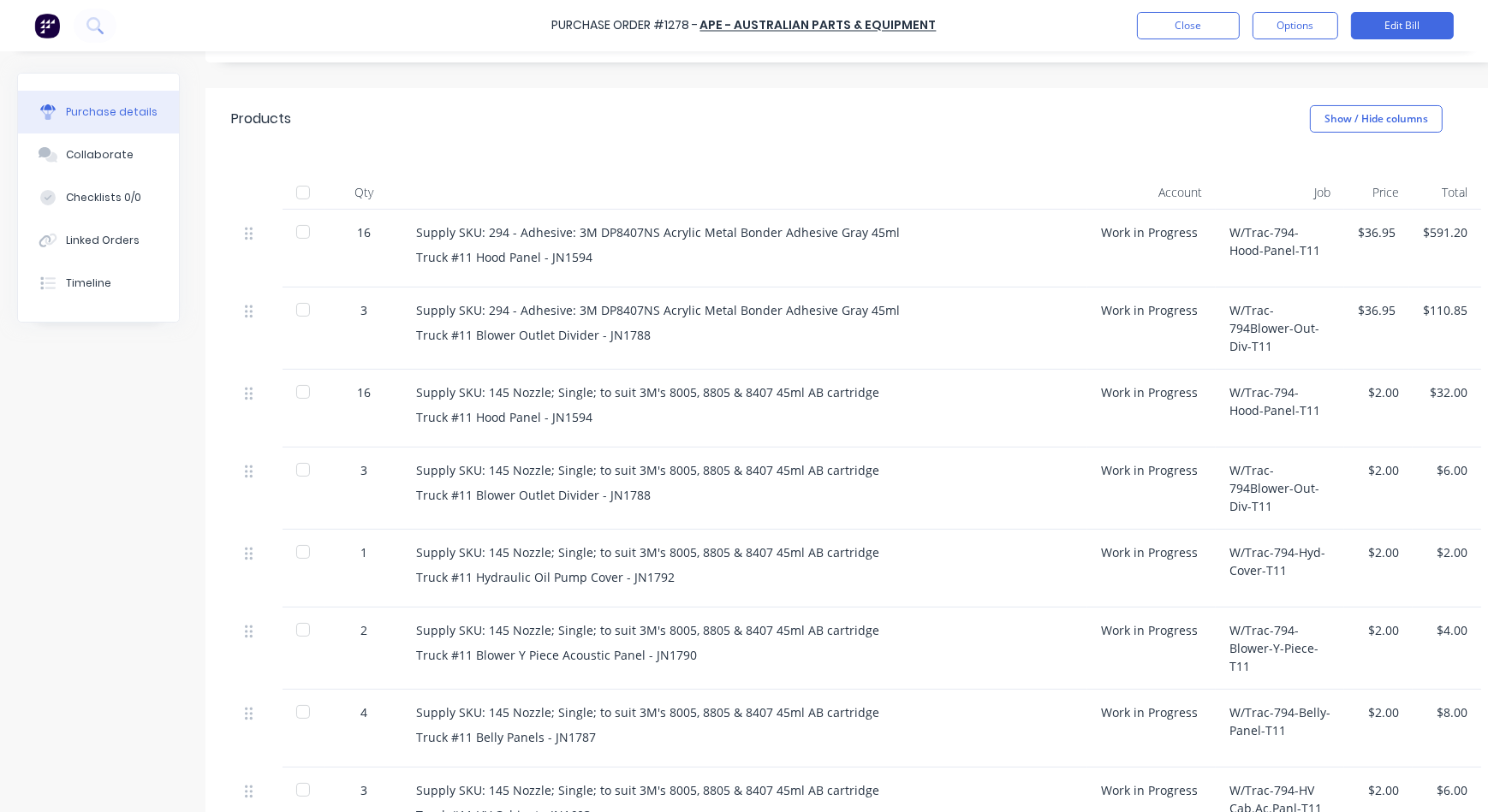
scroll to position [310, 29]
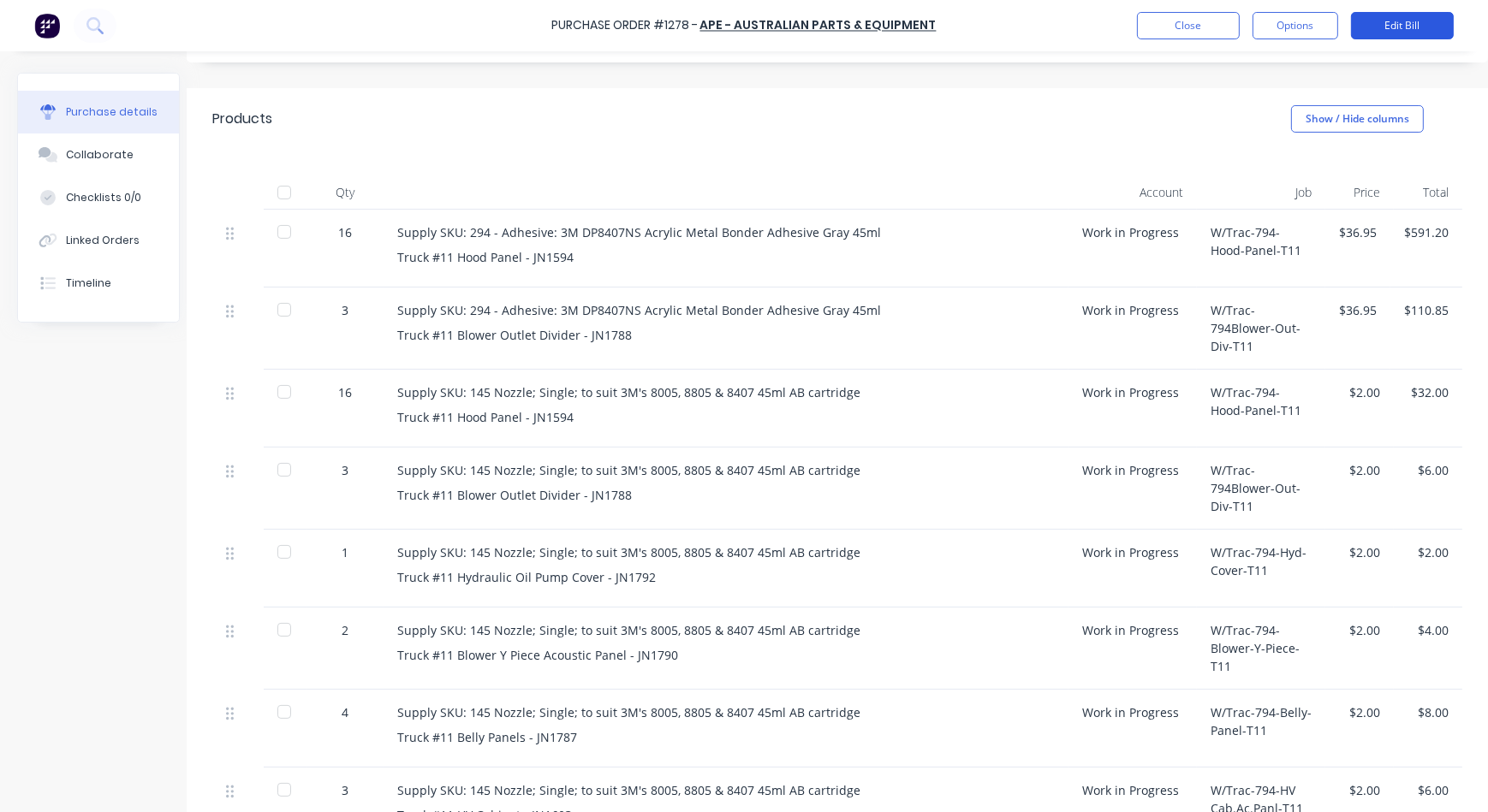
click at [1393, 26] on button "Edit Bill" at bounding box center [1403, 25] width 103 height 27
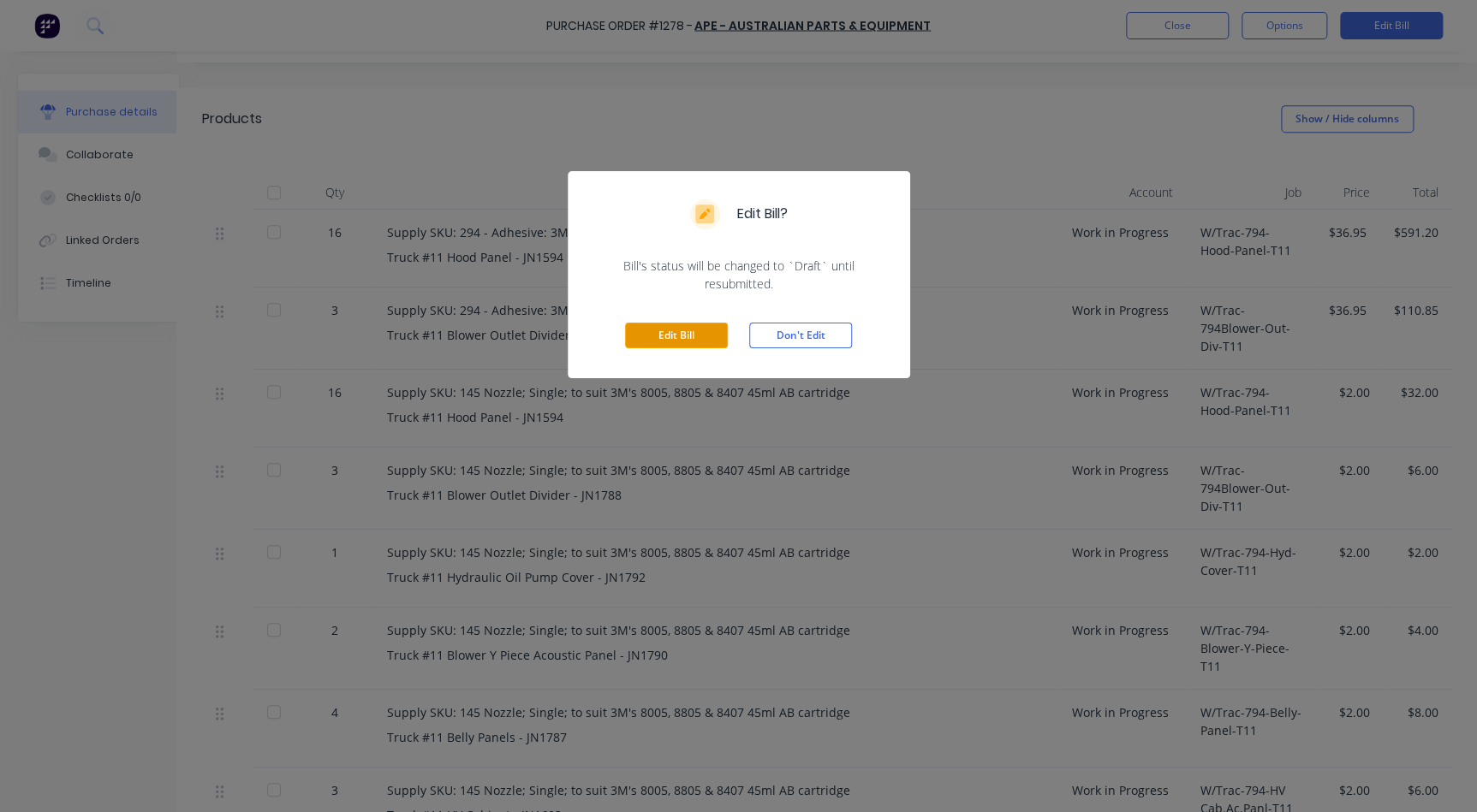
click at [688, 332] on button "Edit Bill" at bounding box center [676, 336] width 103 height 25
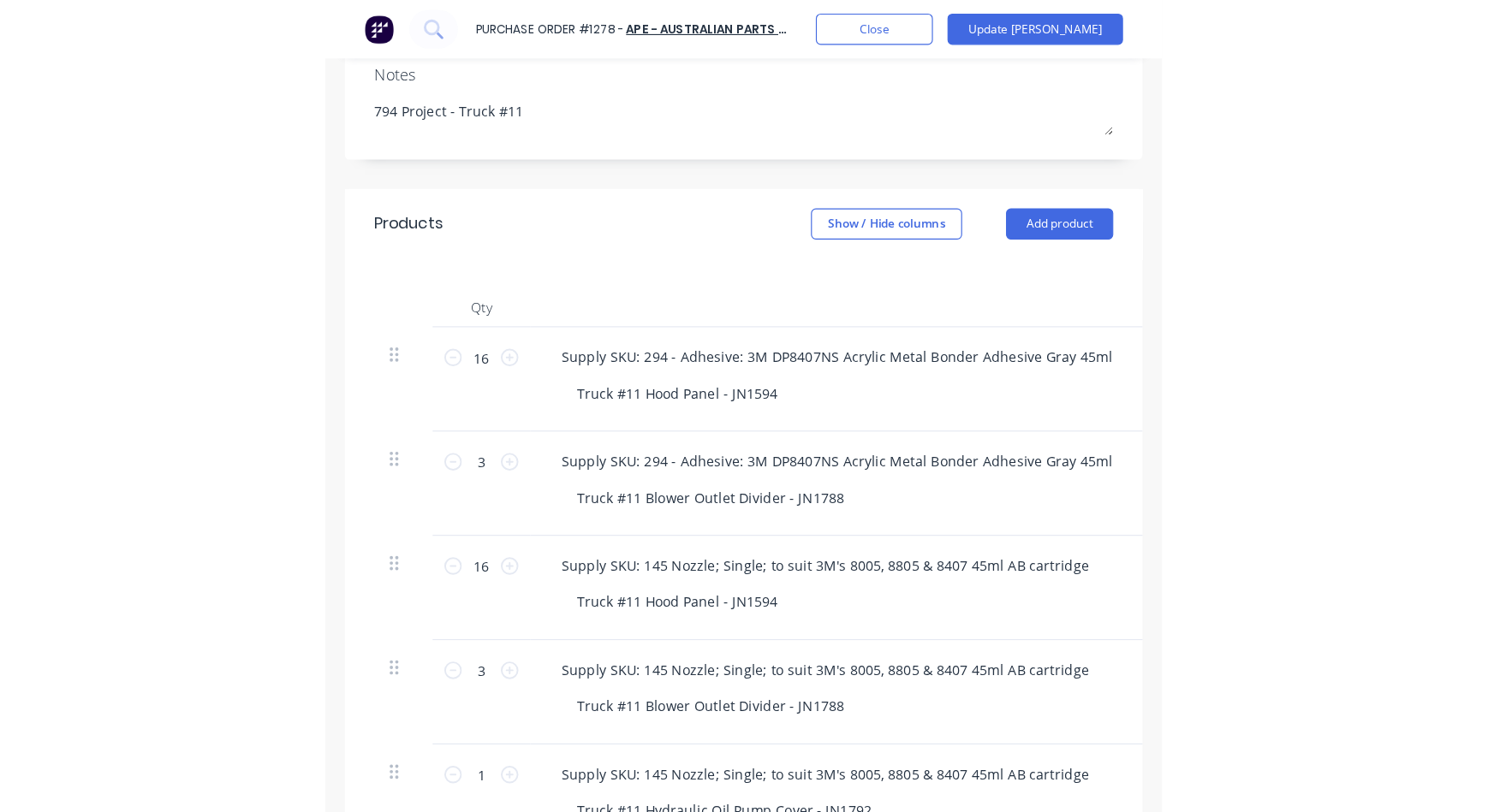
scroll to position [338, 0]
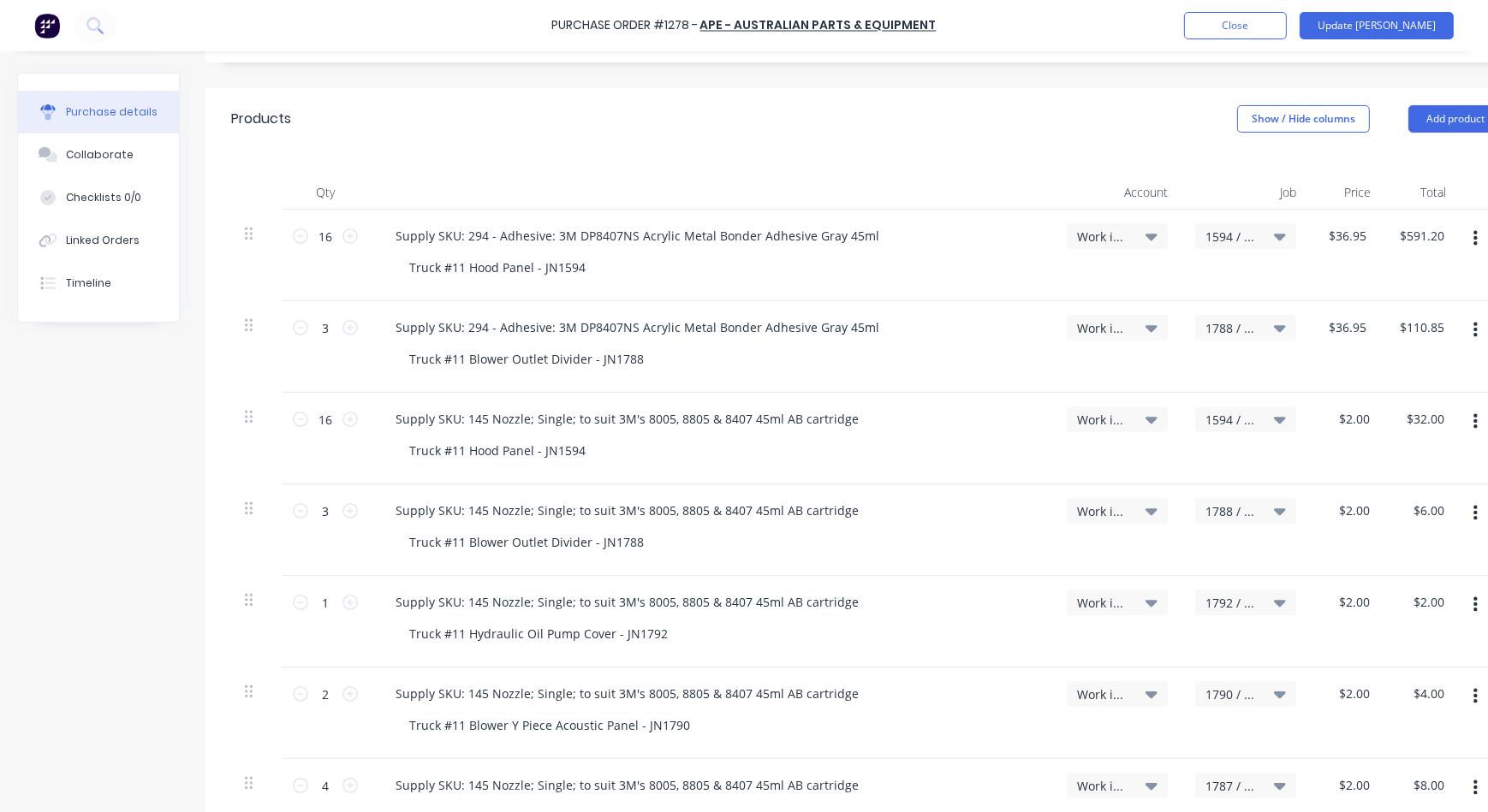
click at [1141, 235] on div "Work in Progress" at bounding box center [1117, 237] width 81 height 16
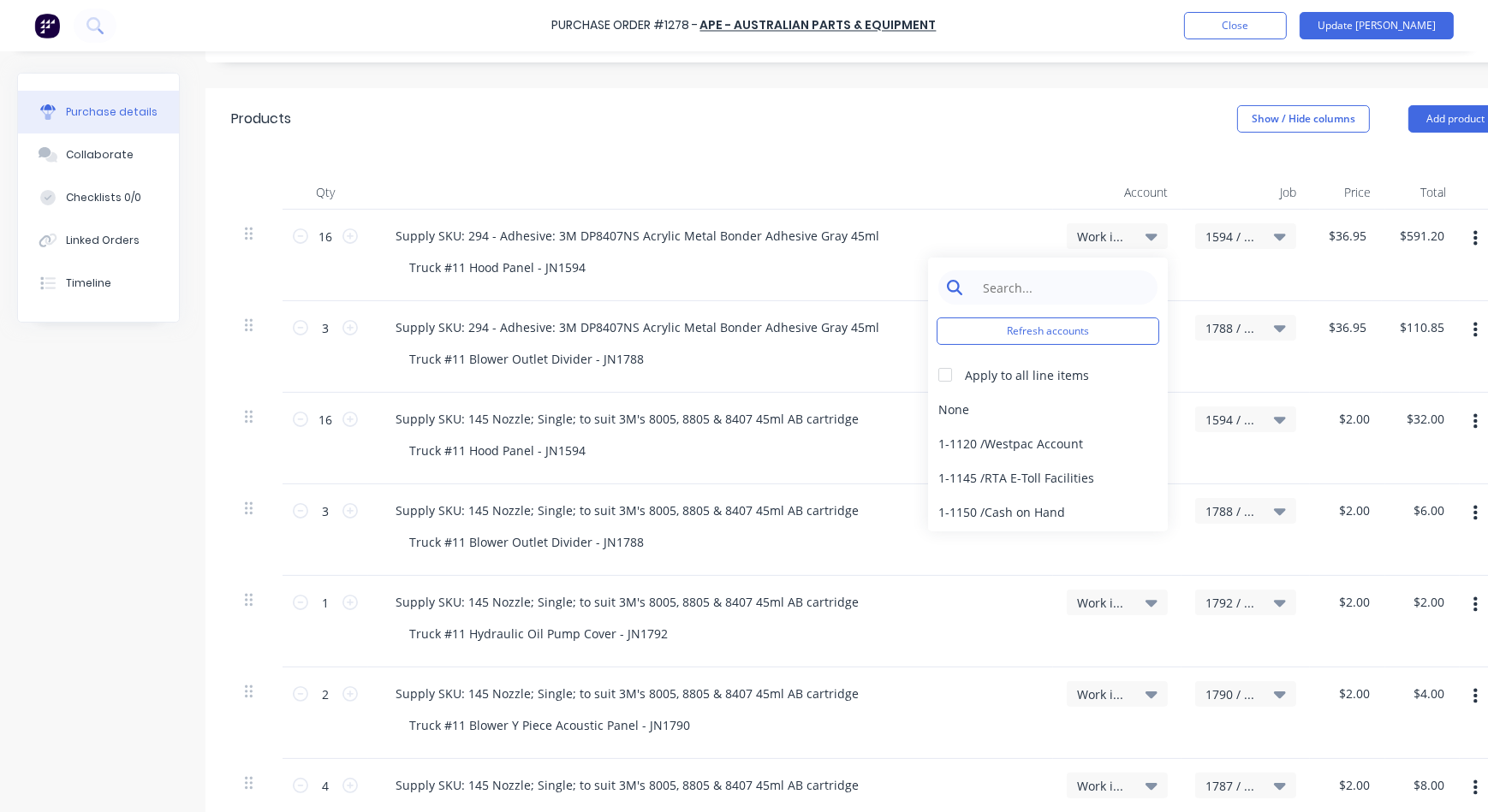
type textarea "x"
click at [1041, 283] on input at bounding box center [1061, 287] width 176 height 34
type input "4"
type input "5-"
click at [997, 410] on div "5-1100 / COS - Materials - Mobile Machines Sound" at bounding box center [1047, 408] width 240 height 34
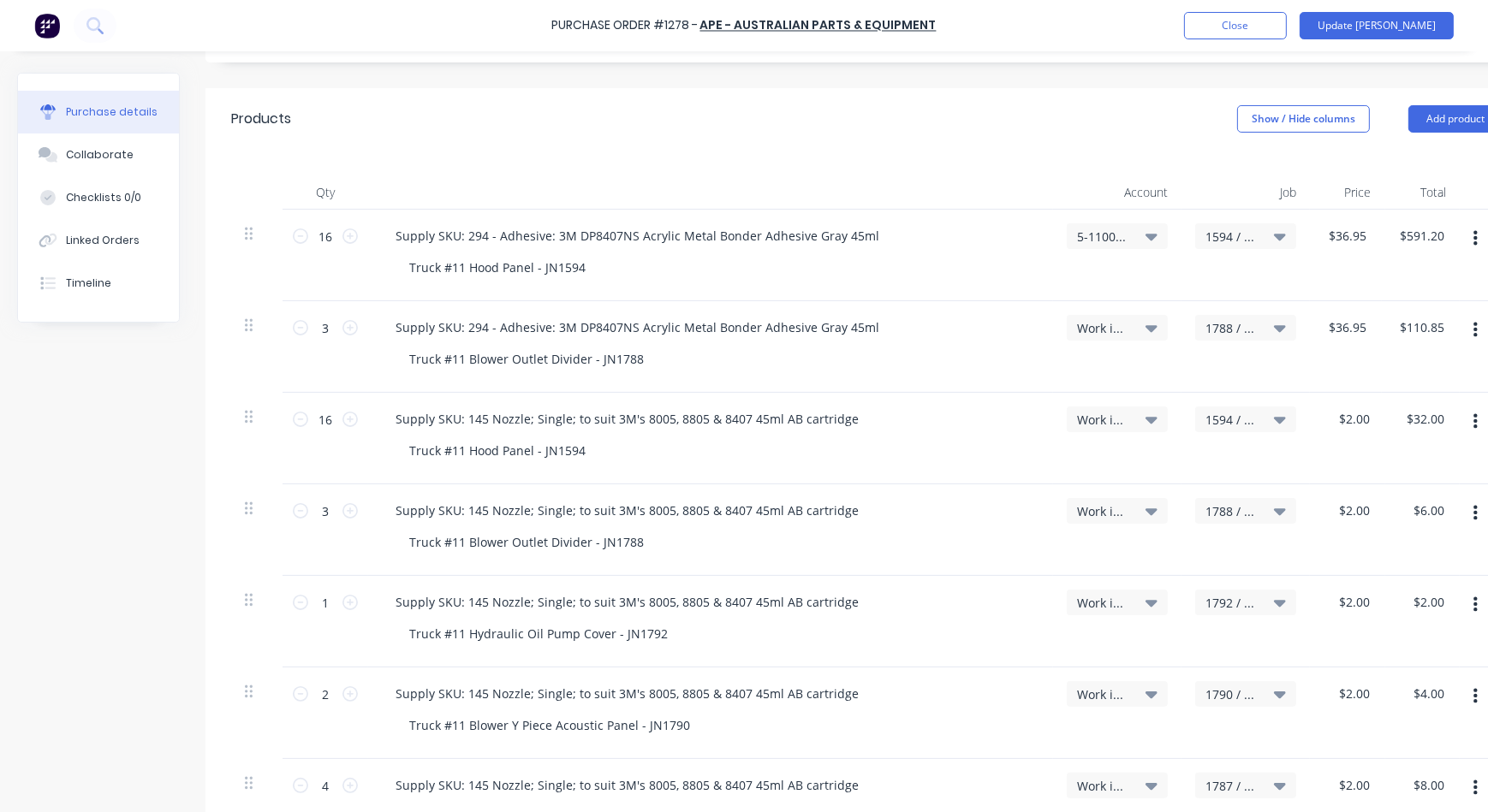
click at [1114, 423] on span "Work in Progress" at bounding box center [1103, 419] width 51 height 18
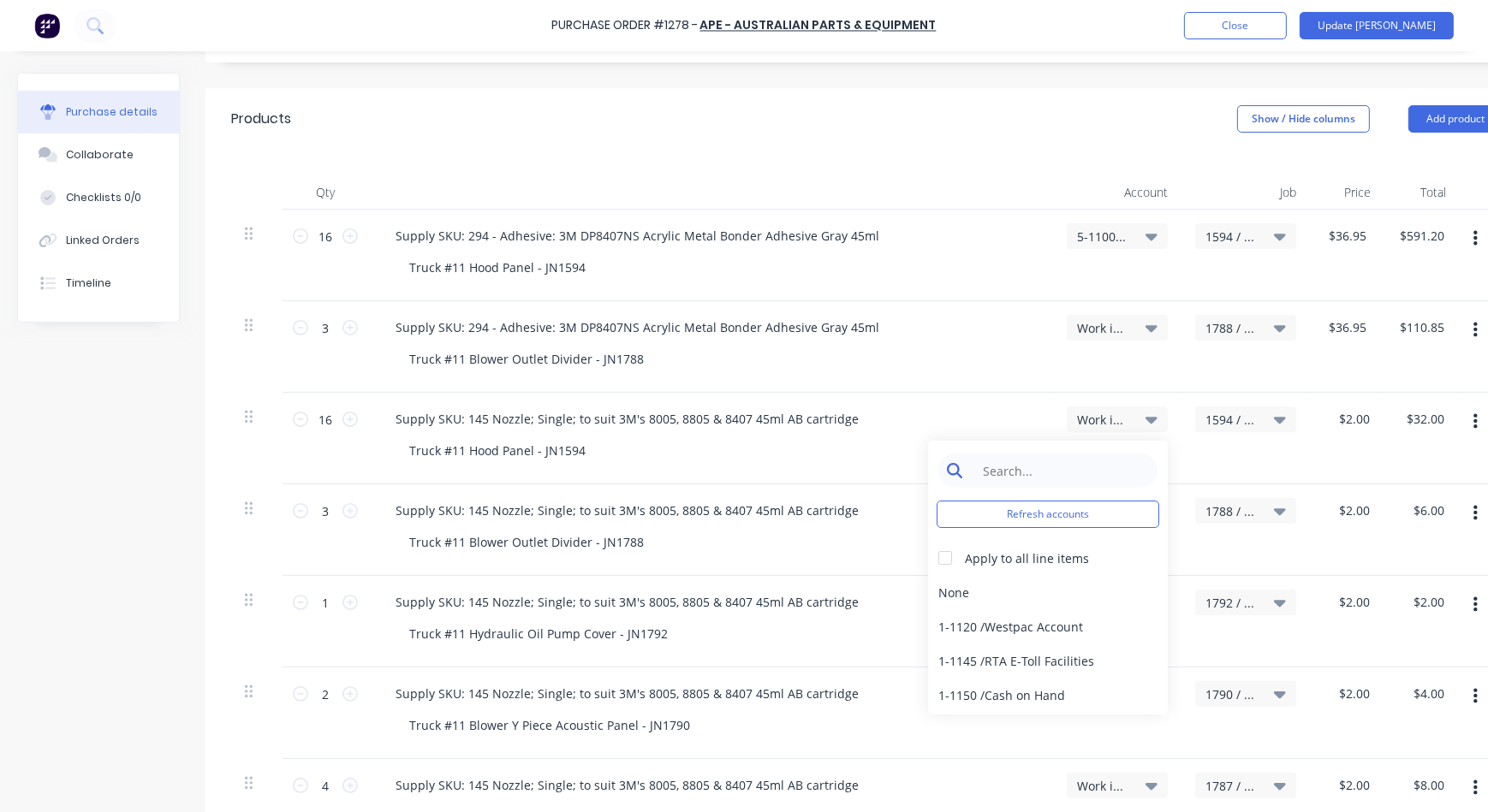
type textarea "x"
click at [1095, 466] on input at bounding box center [1061, 471] width 176 height 34
type input "5-11"
click at [1005, 582] on div "5-1100 / COS - Materials - Mobile Machines Sound" at bounding box center [1047, 592] width 240 height 34
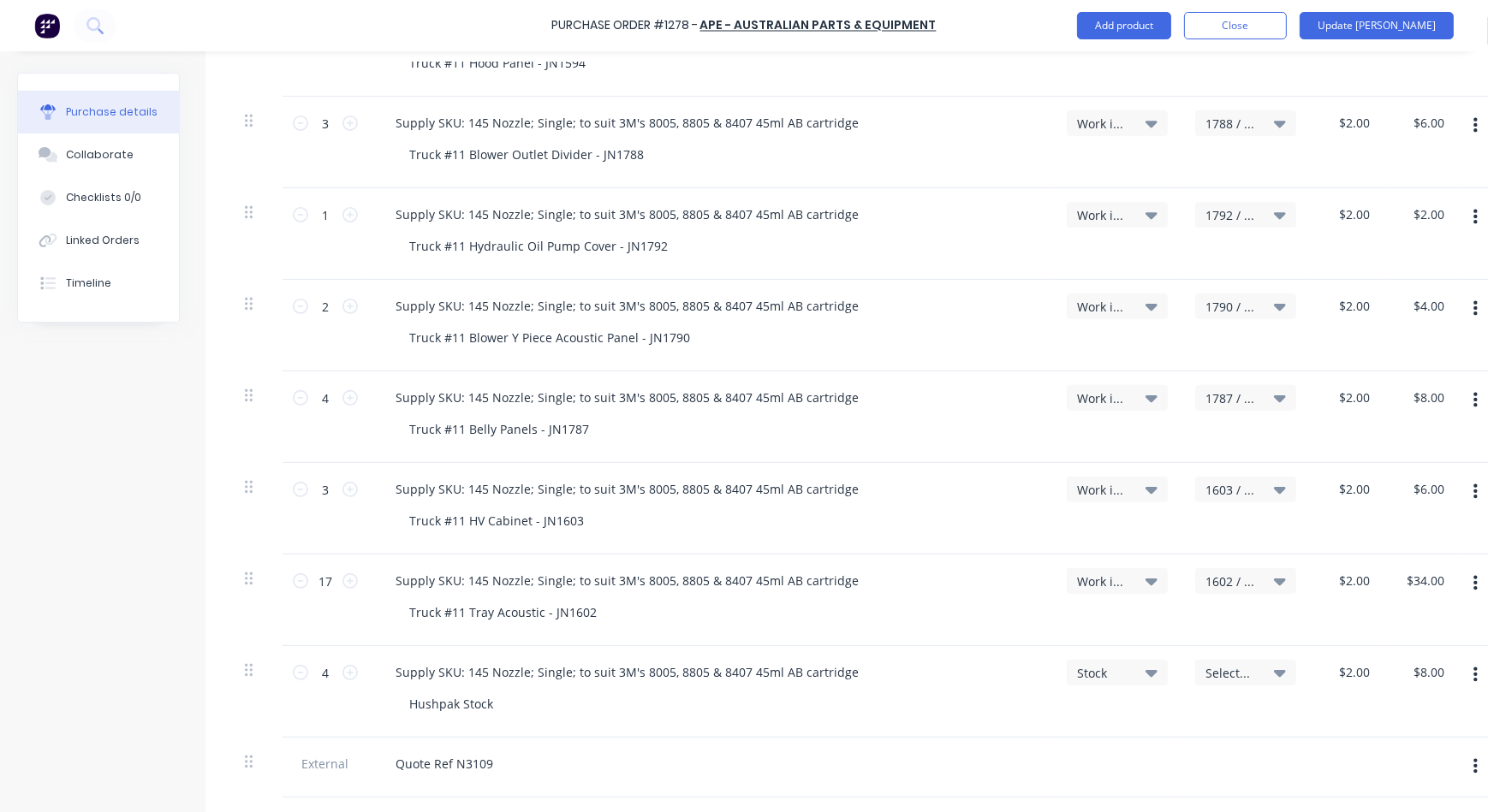
scroll to position [727, 0]
click at [1104, 488] on span "Work in Progress" at bounding box center [1103, 488] width 51 height 18
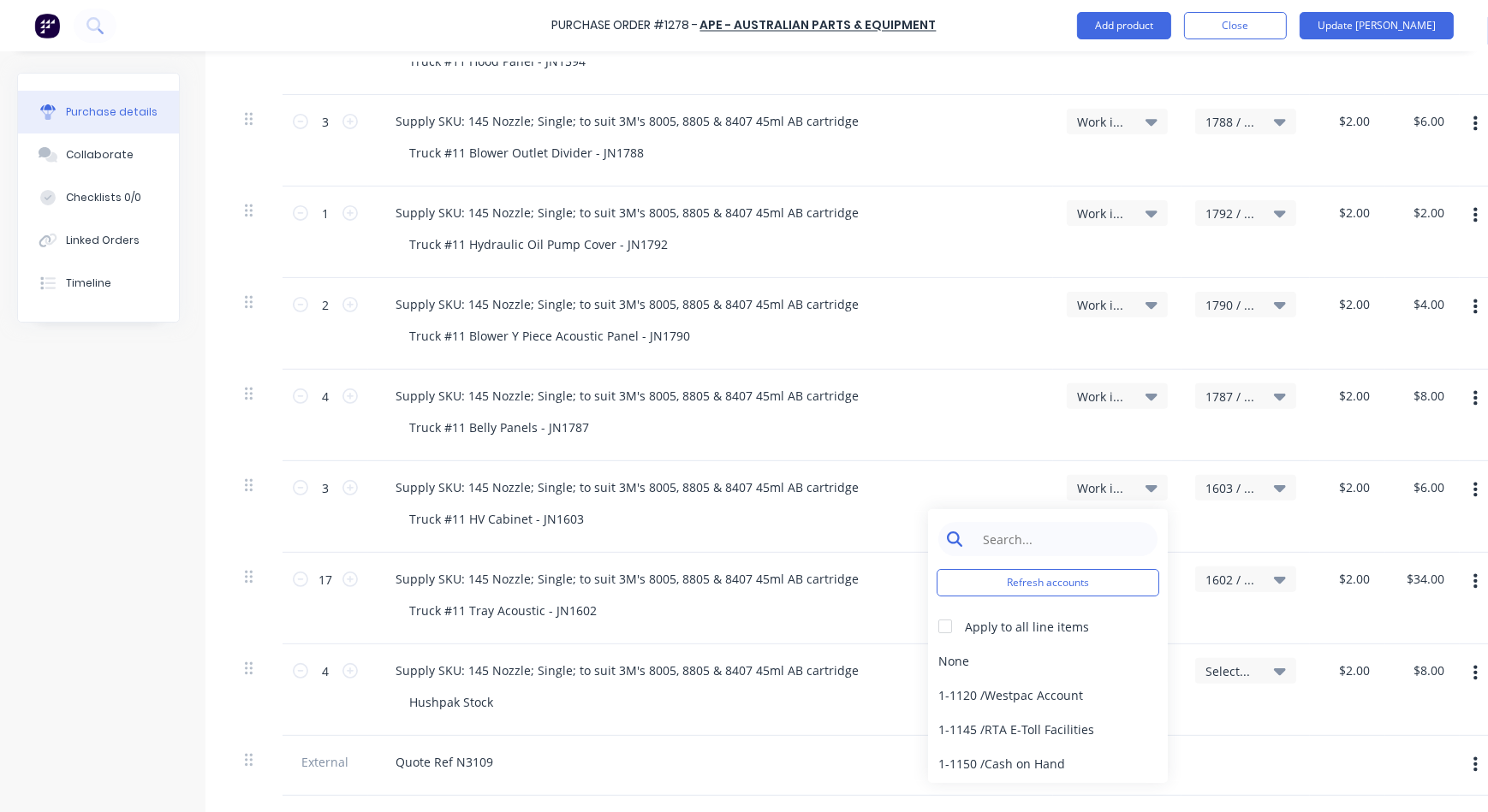
type textarea "x"
click at [1062, 531] on input at bounding box center [1061, 538] width 176 height 34
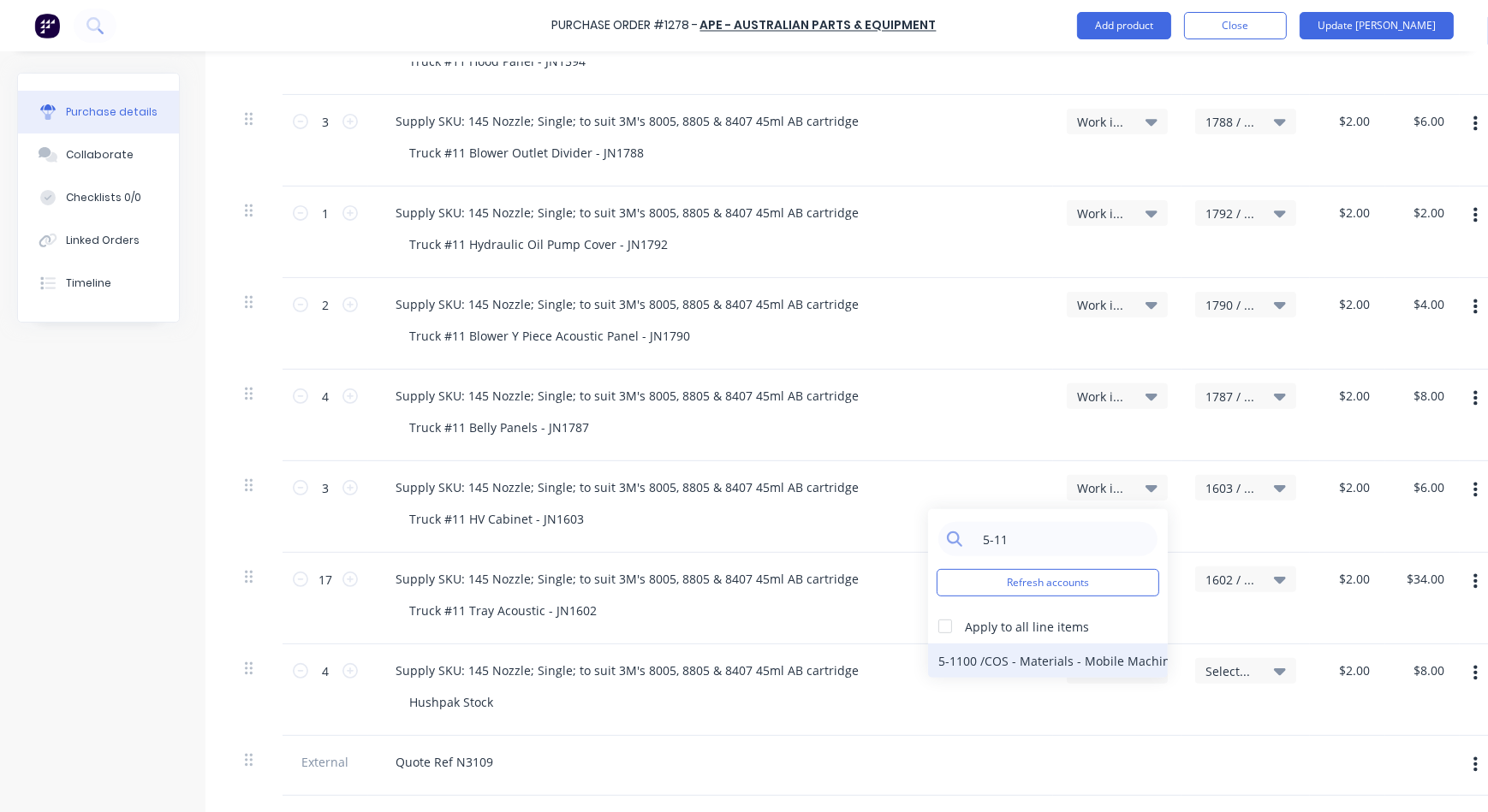
type input "5-11"
click at [993, 662] on div "5-1100 / COS - Materials - Mobile Machines Sound" at bounding box center [1047, 660] width 240 height 34
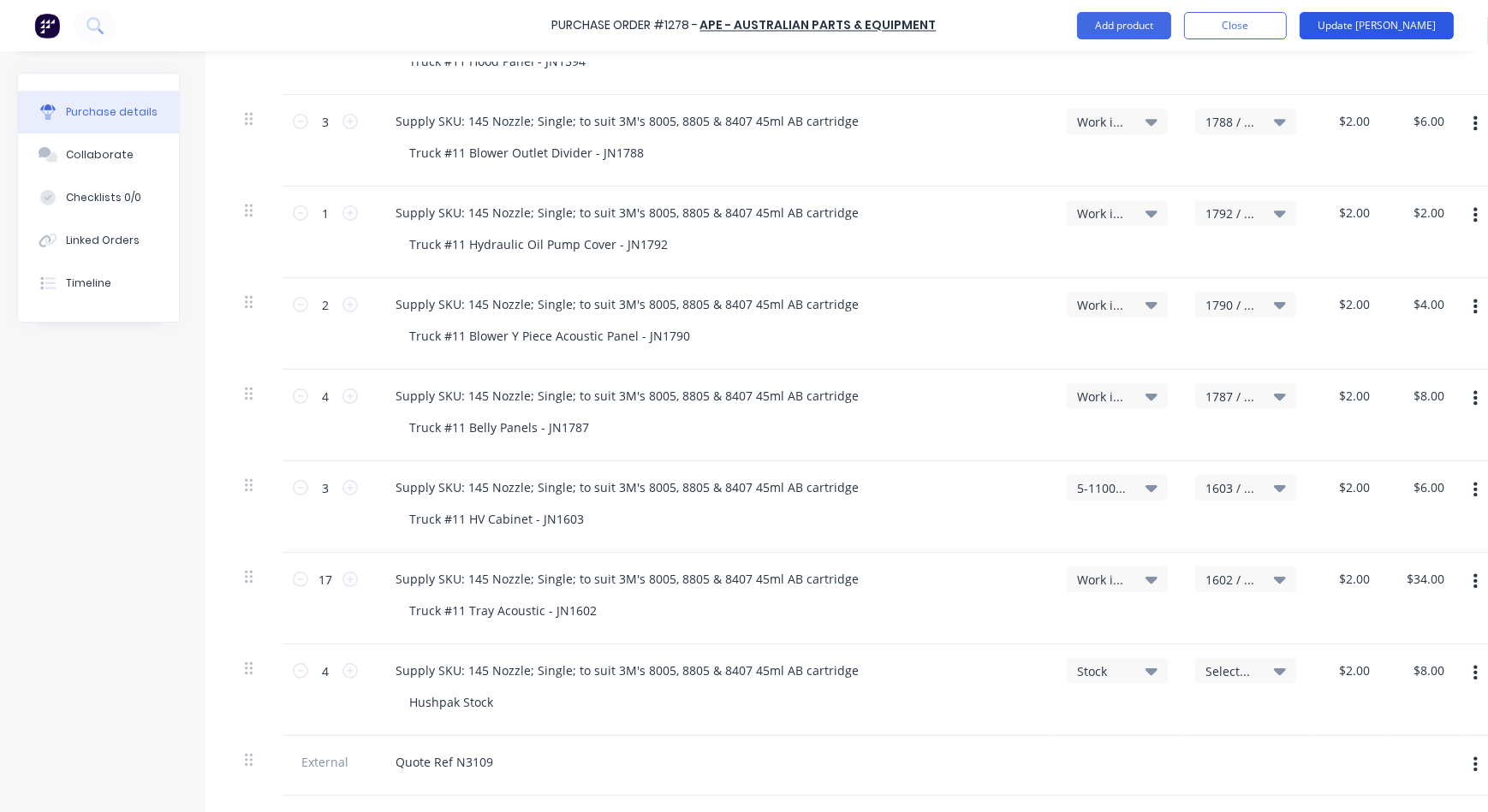
click at [1401, 16] on button "Update [PERSON_NAME]" at bounding box center [1376, 25] width 154 height 27
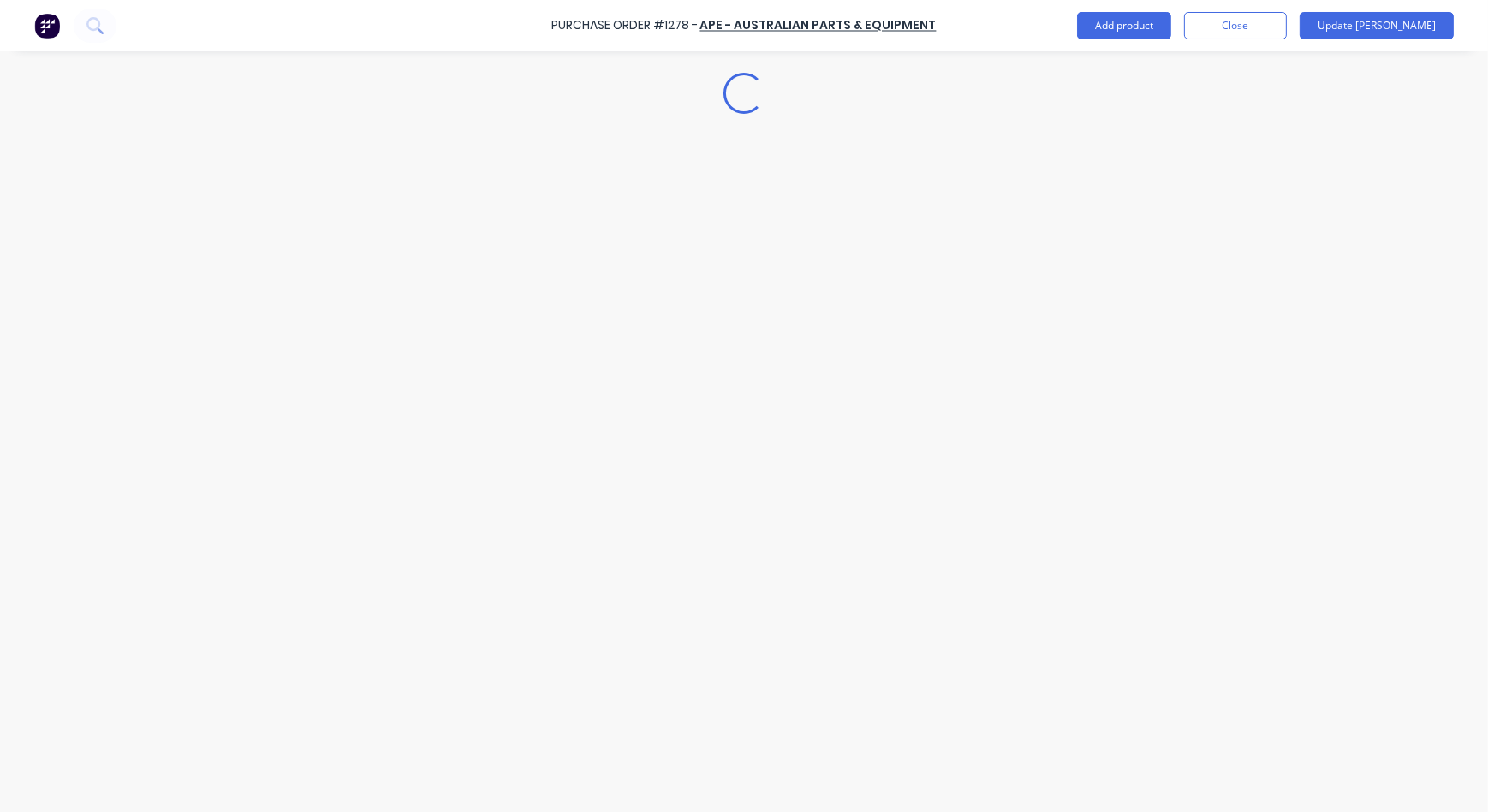
scroll to position [0, 0]
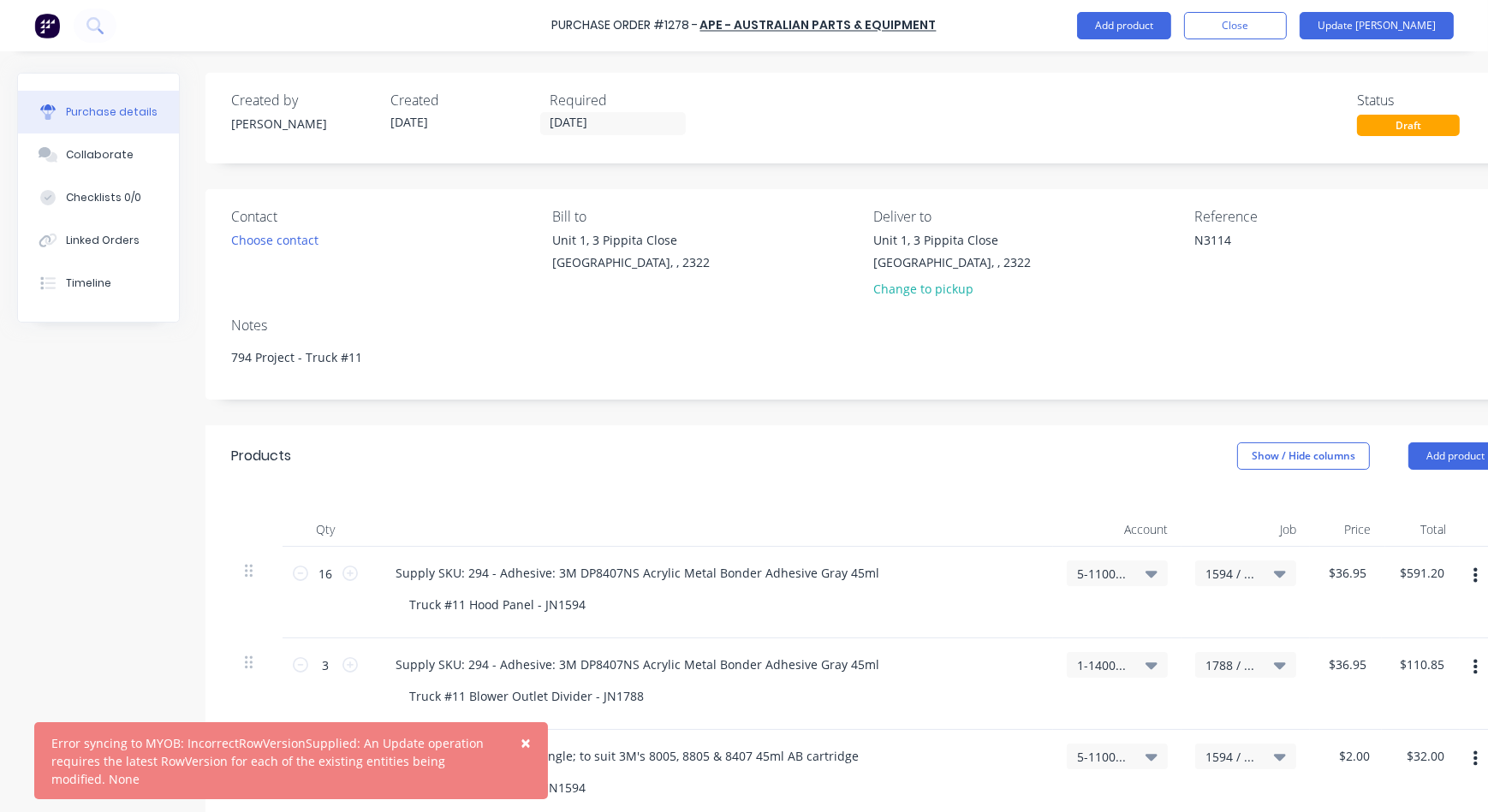
click at [524, 753] on span "×" at bounding box center [525, 742] width 11 height 24
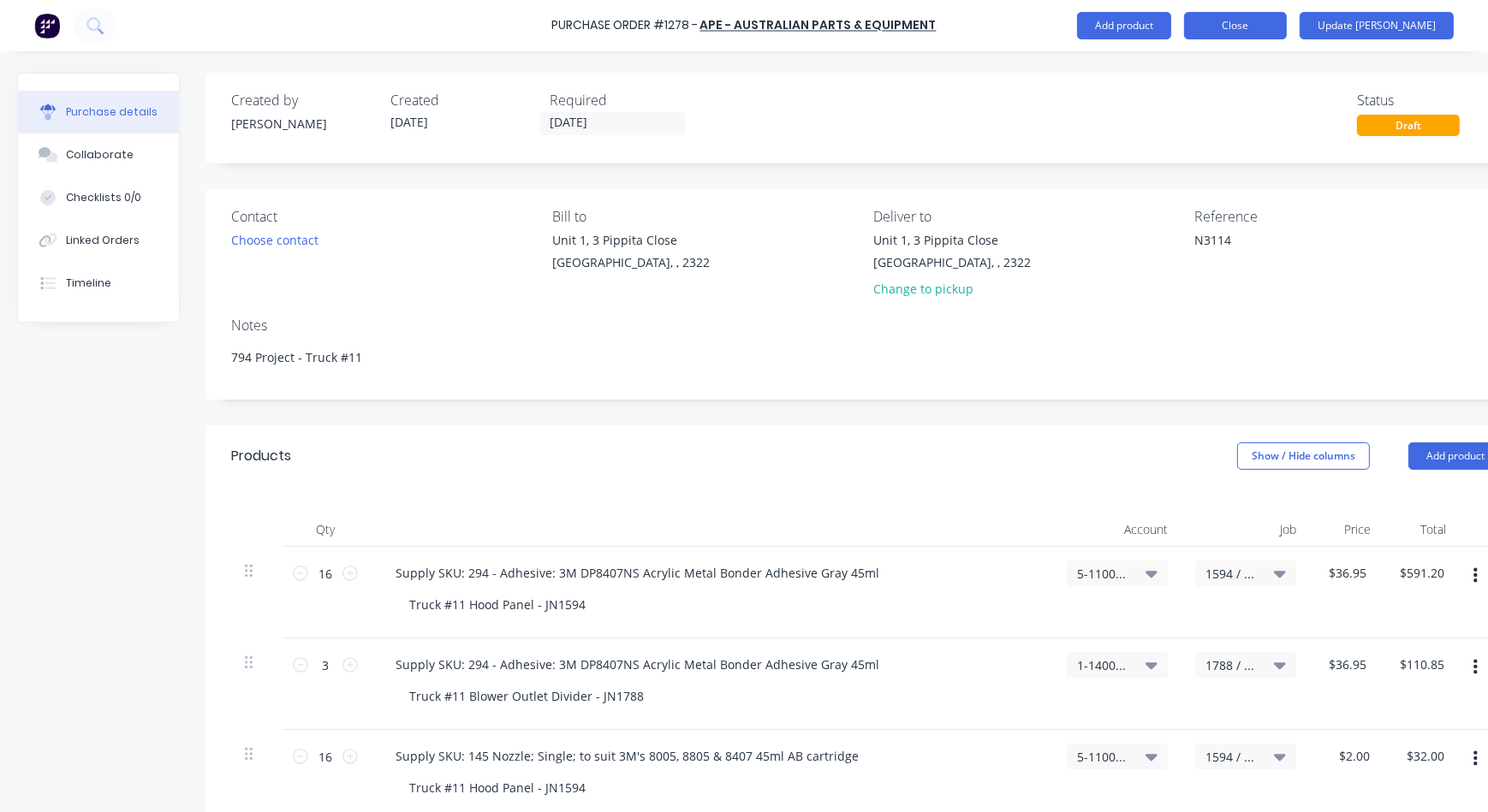
type textarea "x"
click at [1287, 39] on button "Close" at bounding box center [1236, 25] width 103 height 27
